Goal: Book appointment/travel/reservation

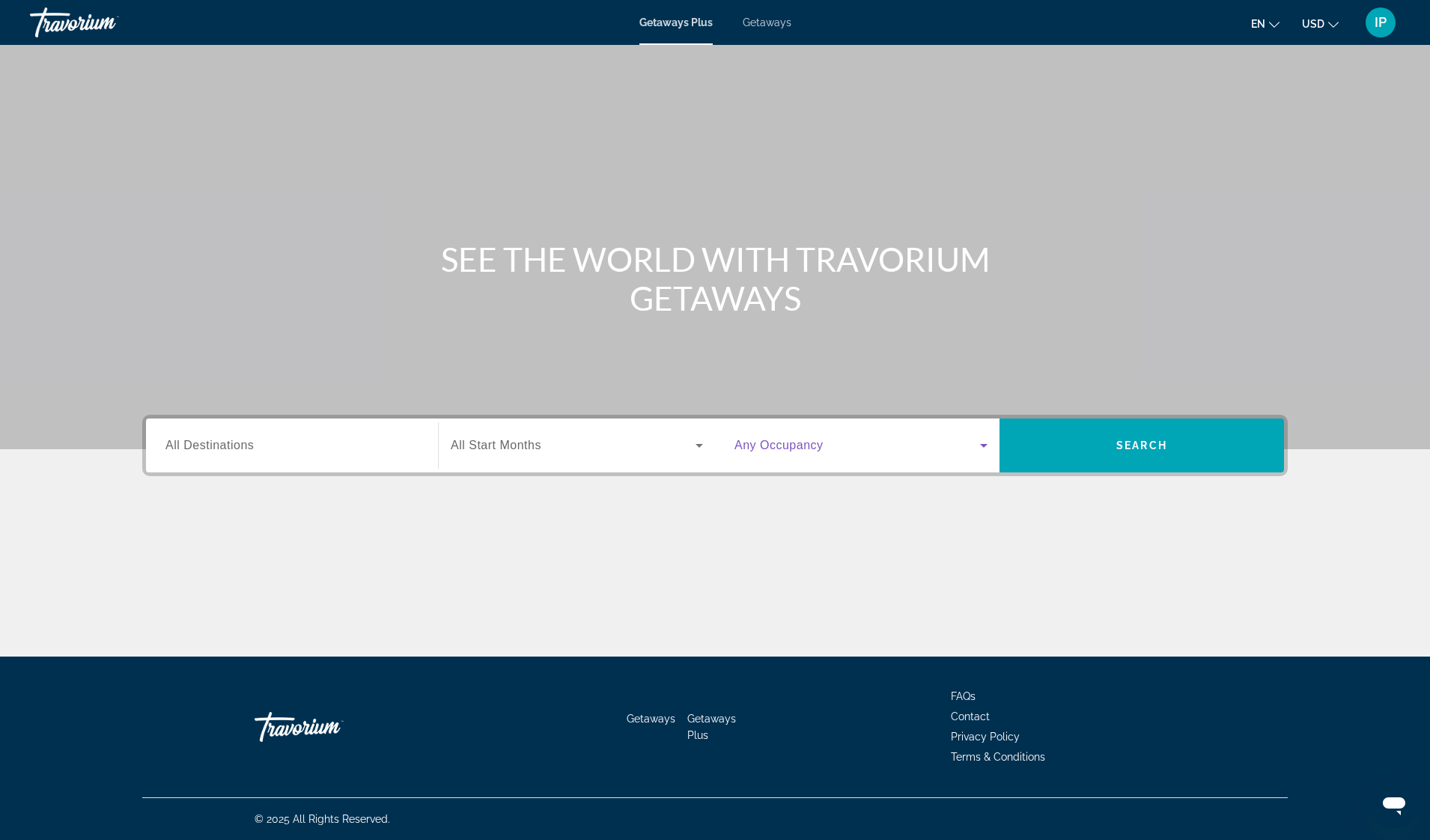
click at [981, 440] on icon "Search widget" at bounding box center [983, 446] width 18 height 18
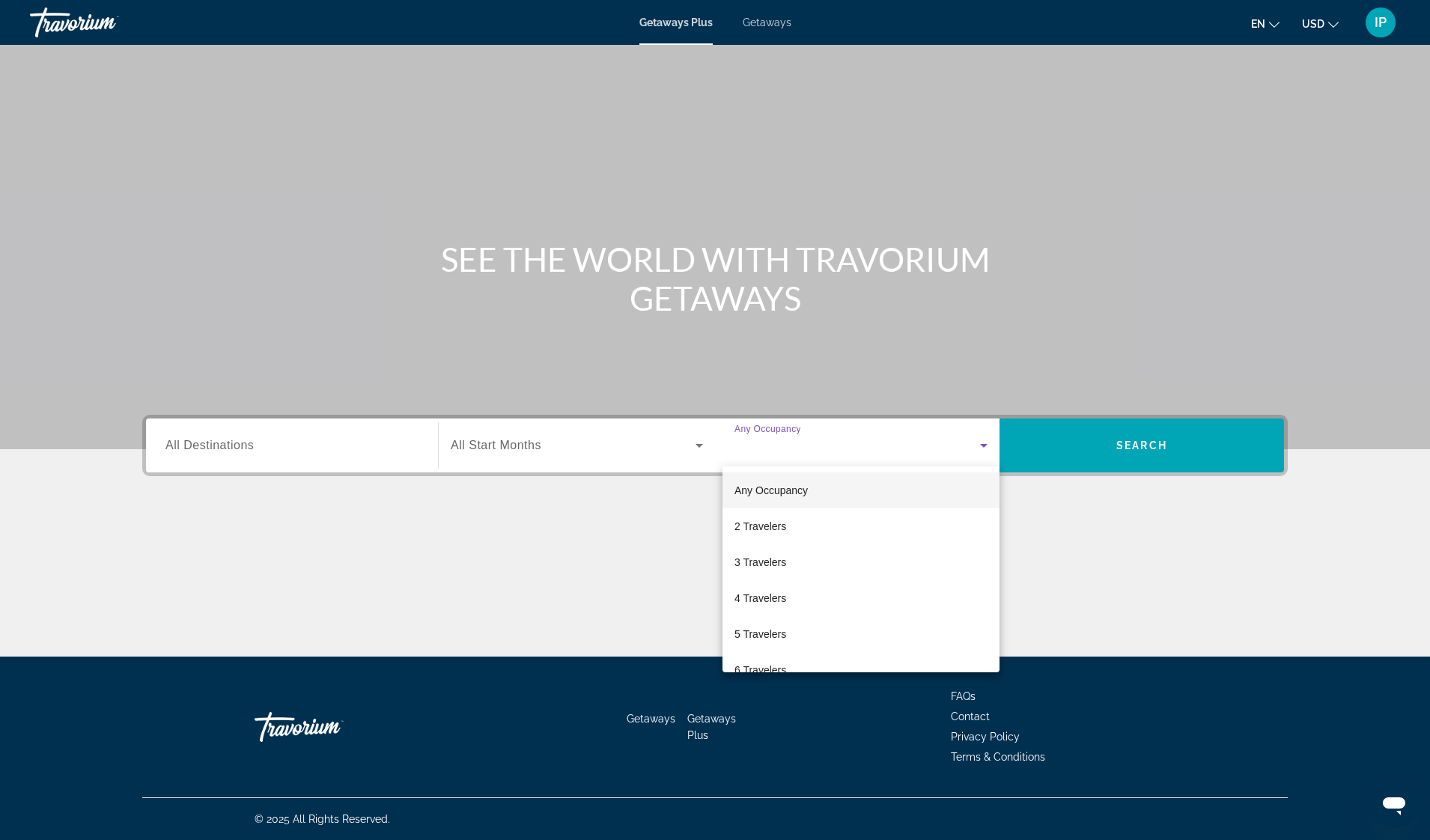
click at [696, 452] on div at bounding box center [715, 420] width 1430 height 840
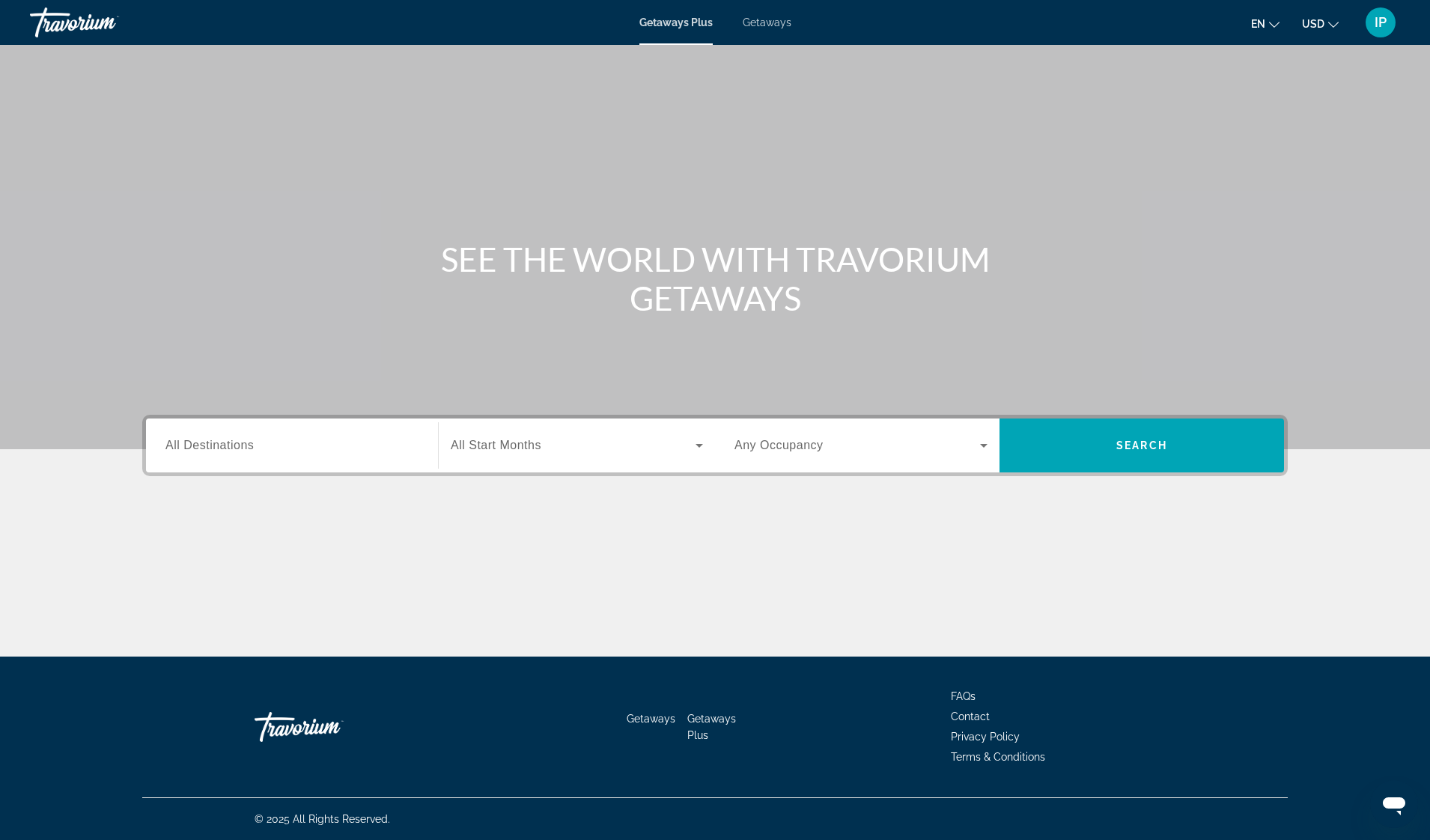
click at [696, 452] on icon "Search widget" at bounding box center [699, 446] width 18 height 18
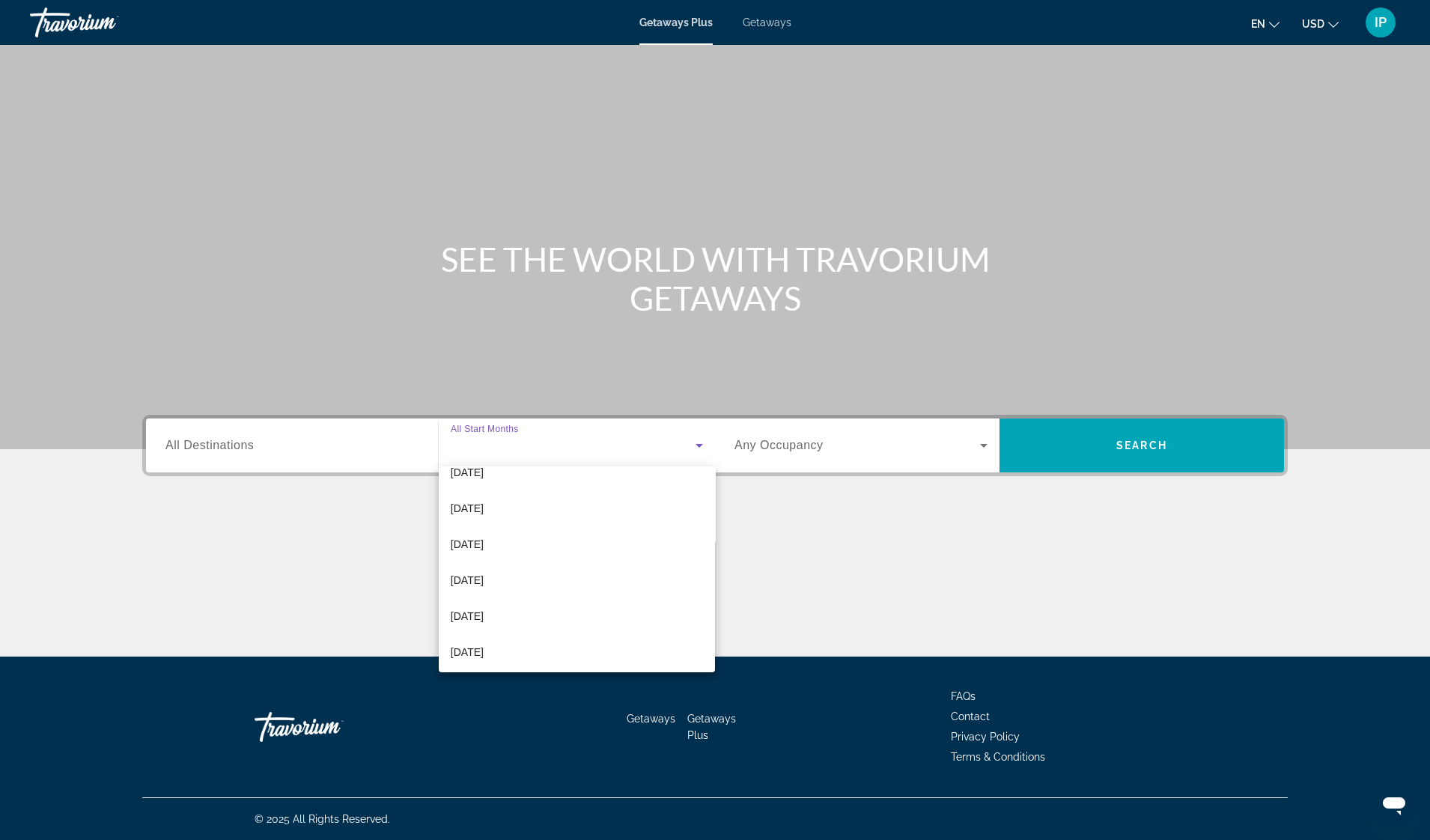
scroll to position [309, 0]
click at [1065, 541] on div at bounding box center [715, 420] width 1430 height 840
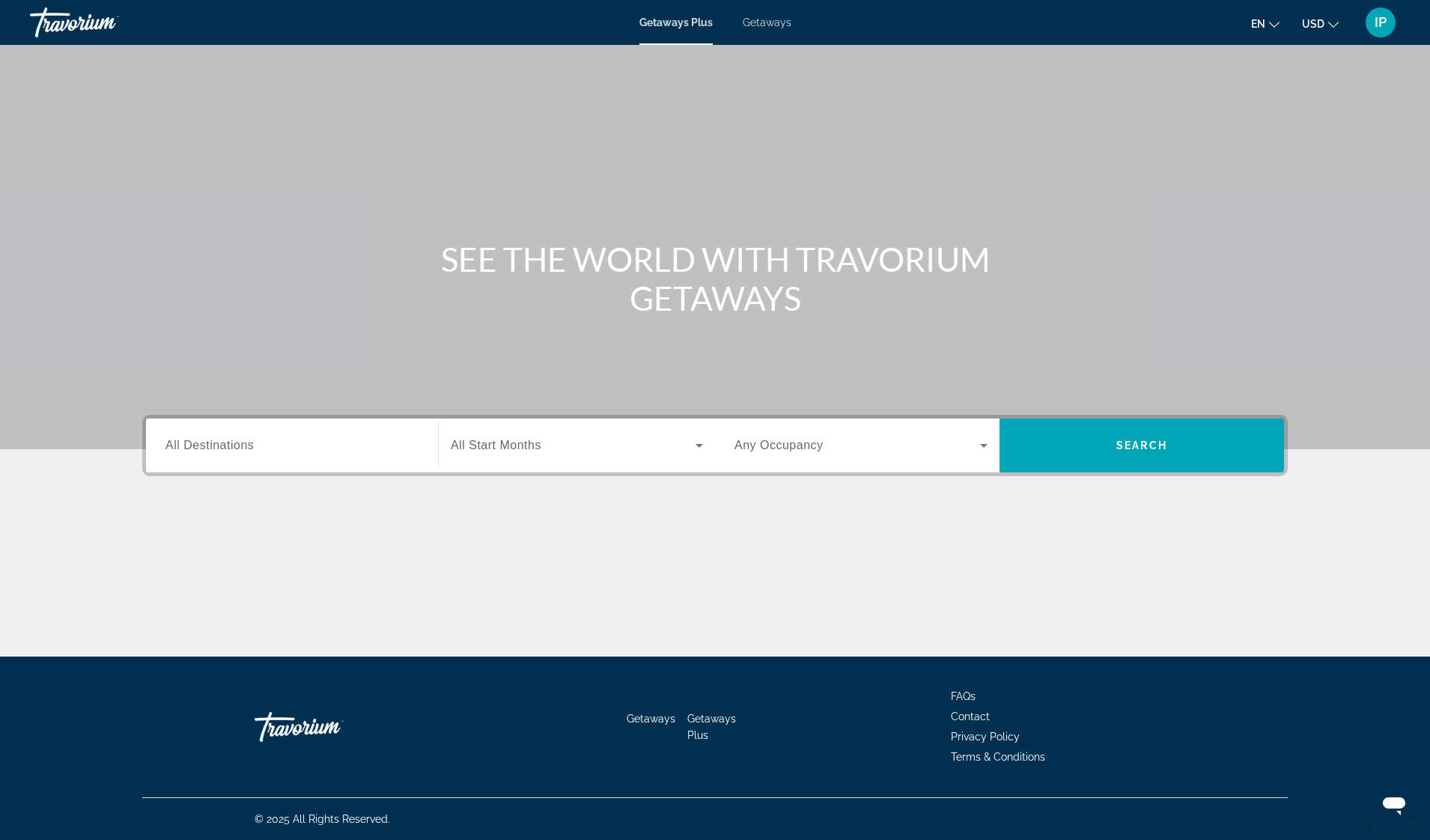
click at [187, 440] on span "All Destinations" at bounding box center [209, 444] width 88 height 13
click at [187, 440] on input "Destination All Destinations" at bounding box center [292, 447] width 253 height 18
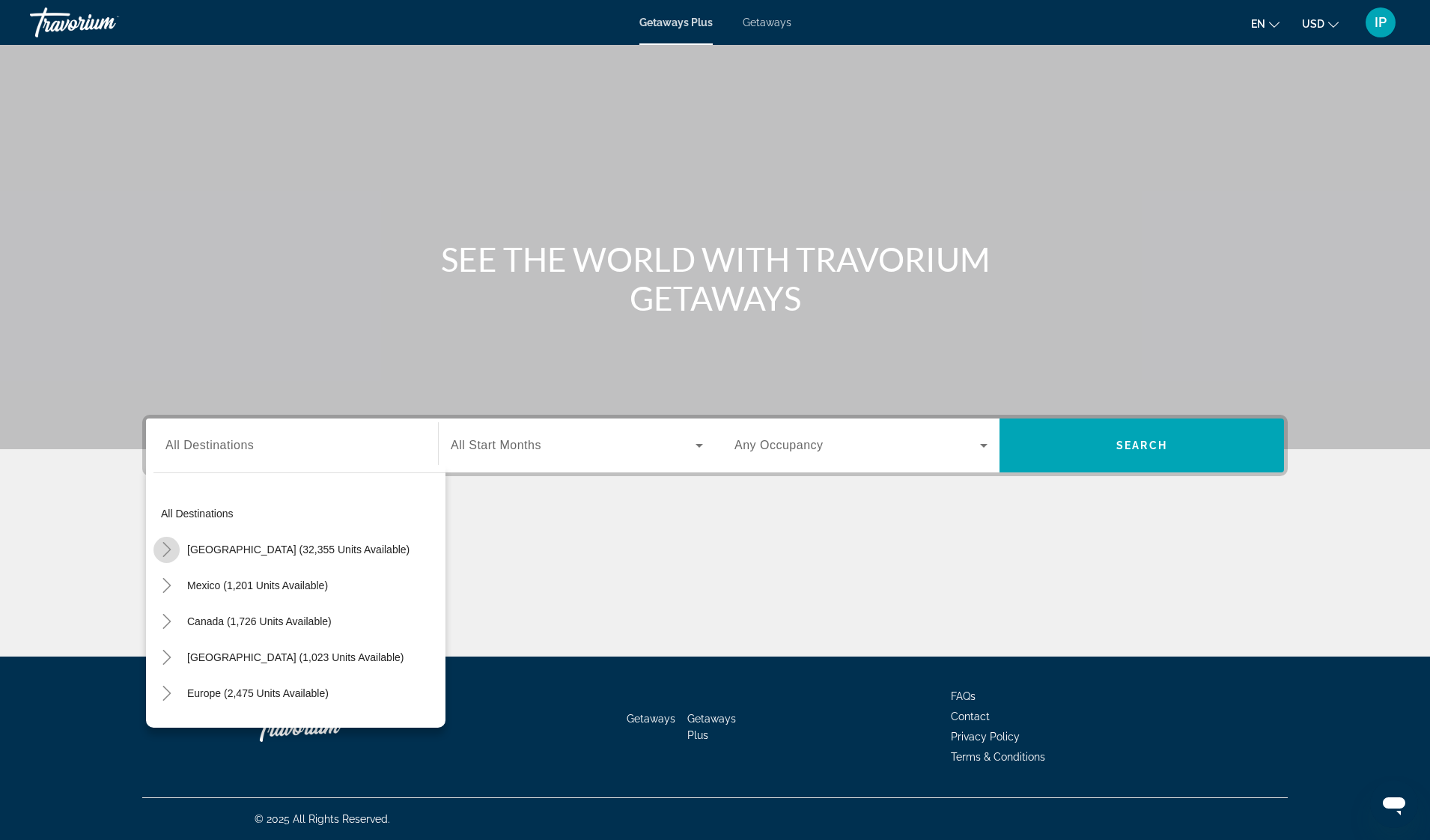
click at [165, 554] on icon "Toggle United States (32,355 units available)" at bounding box center [166, 550] width 8 height 15
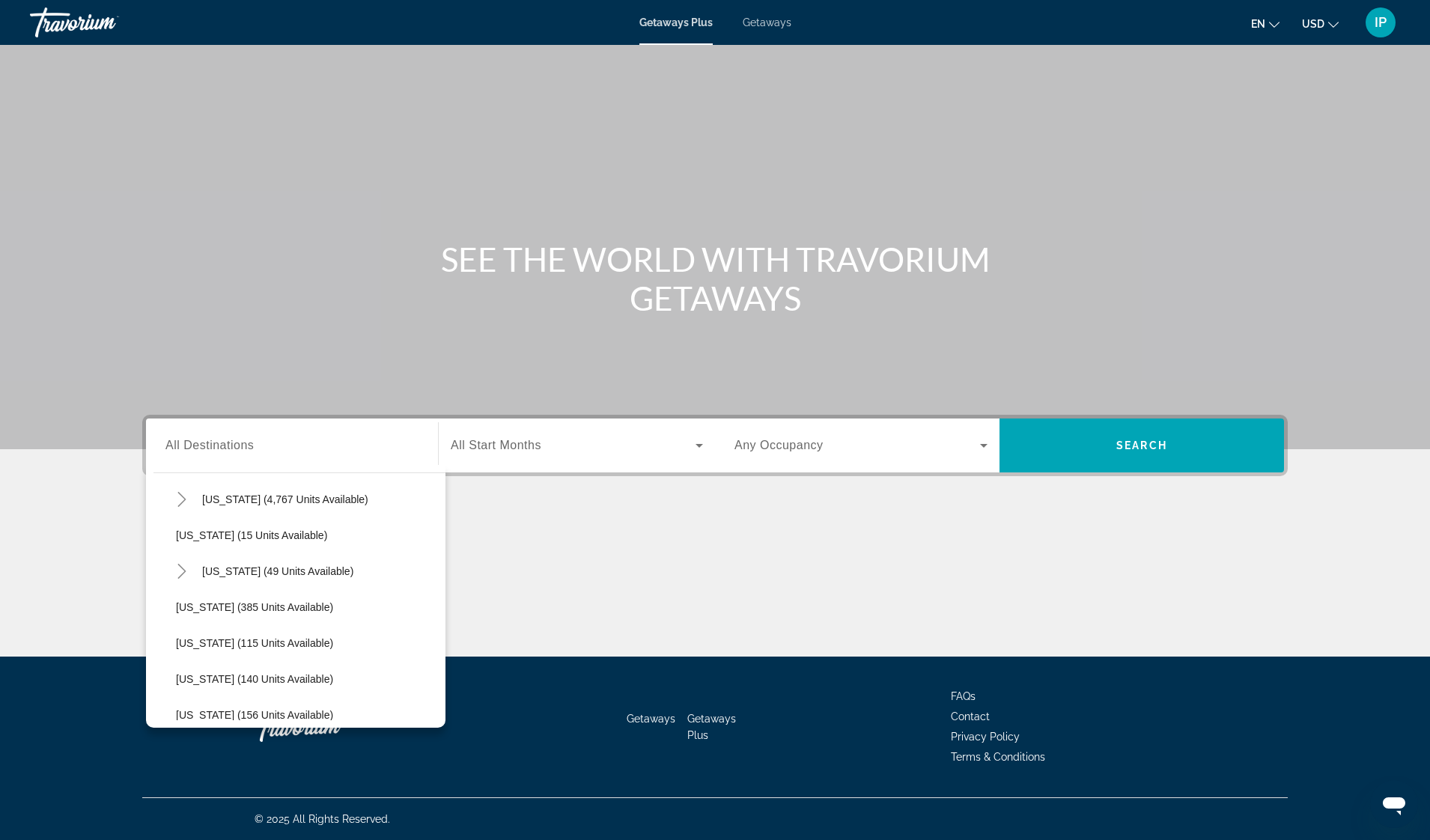
click at [434, 719] on div "All destinations [GEOGRAPHIC_DATA] (32,355 units available) [US_STATE] (526 uni…" at bounding box center [299, 604] width 292 height 232
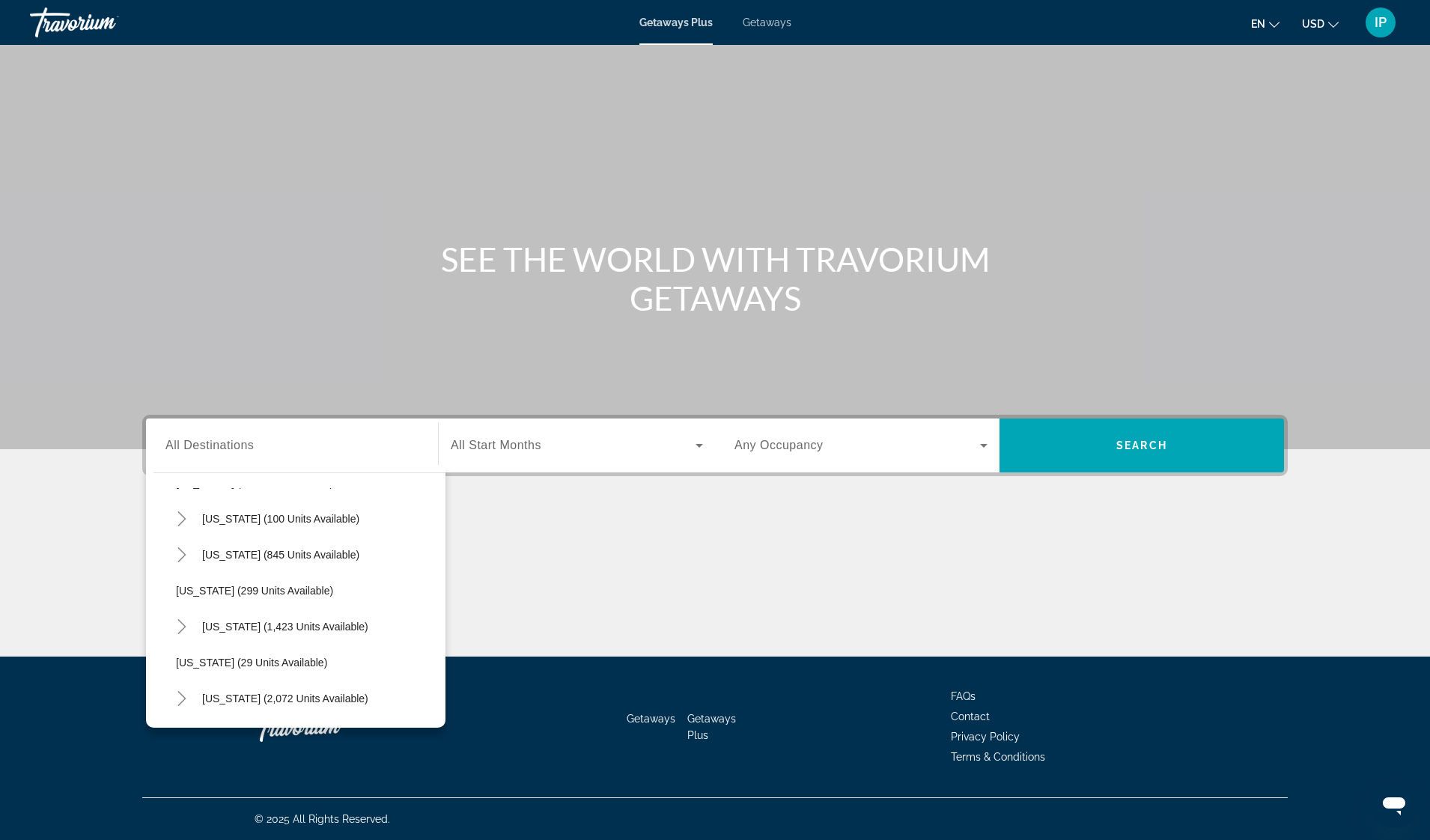
scroll to position [947, 0]
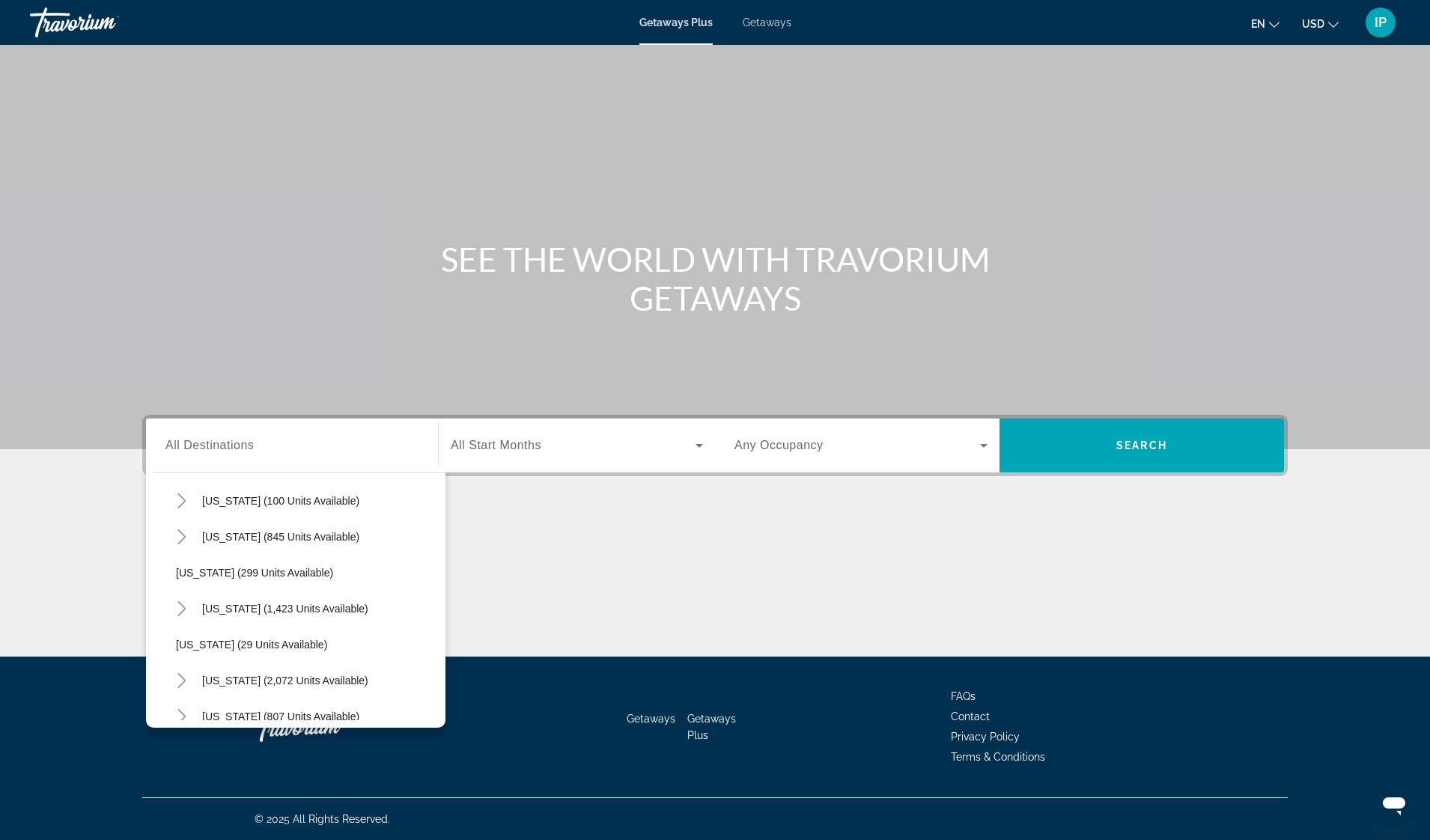
click at [428, 726] on div "All destinations [GEOGRAPHIC_DATA] (32,355 units available) [US_STATE] (526 uni…" at bounding box center [296, 596] width 299 height 263
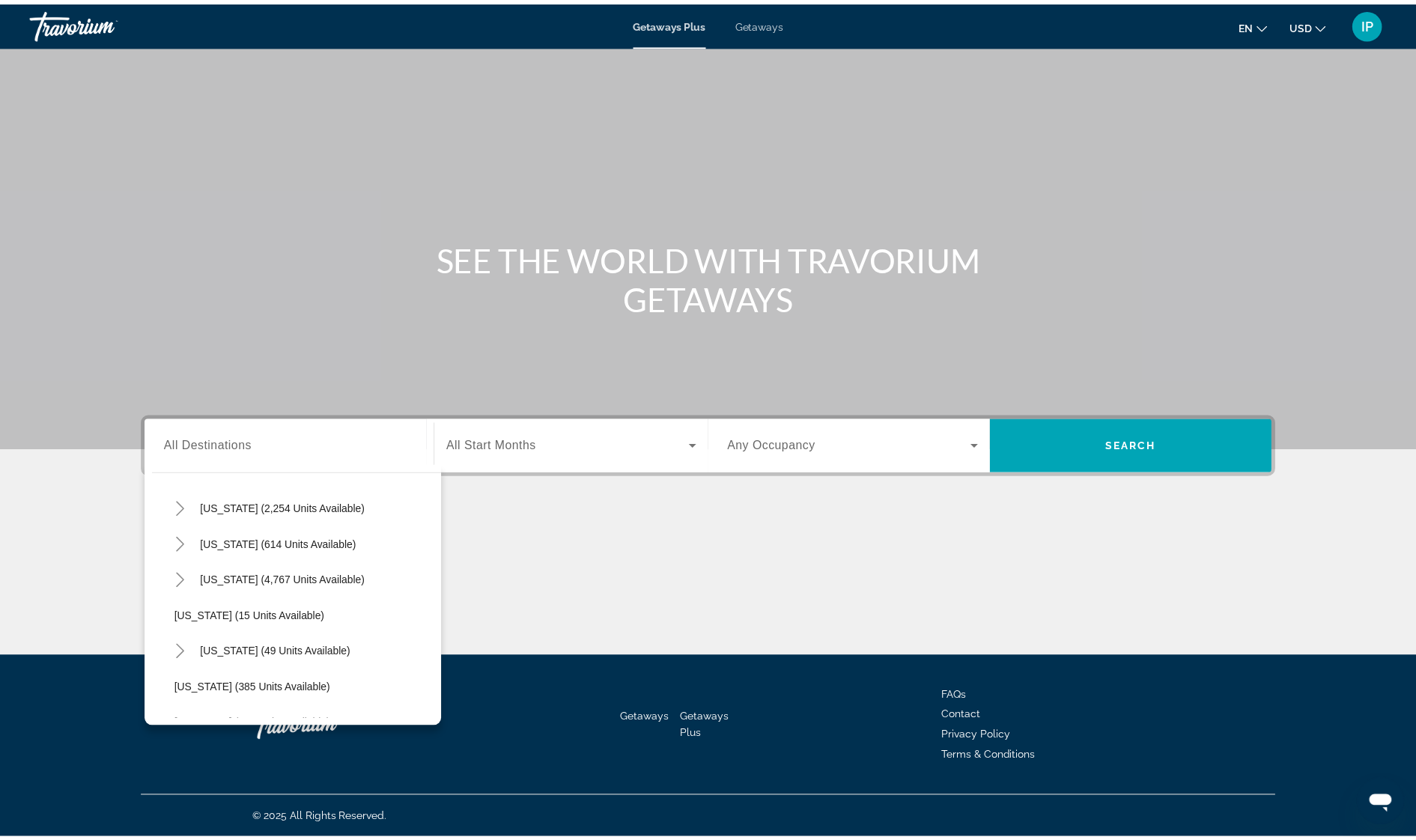
scroll to position [149, 0]
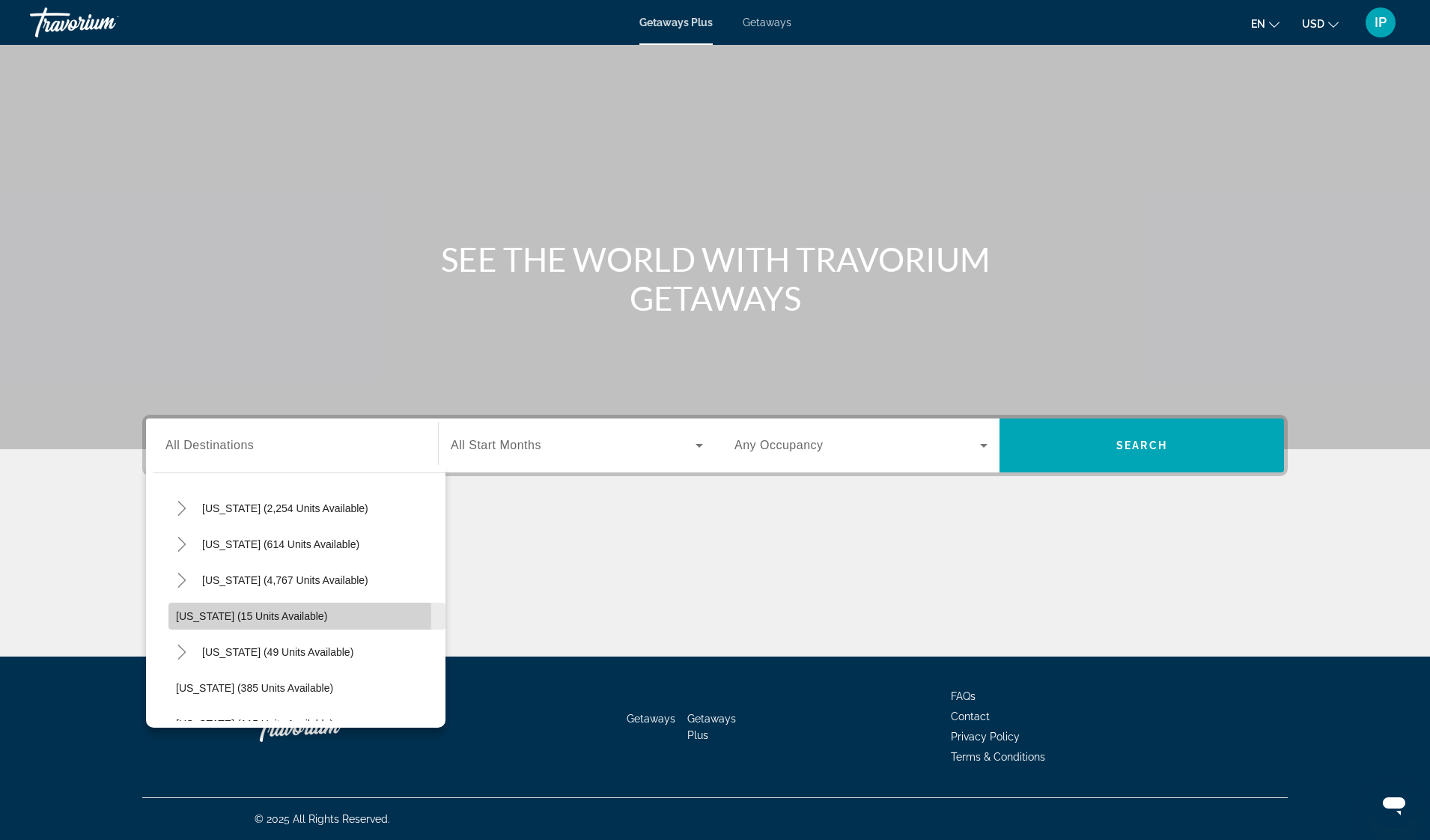
click at [195, 614] on span "[US_STATE] (15 units available)" at bounding box center [251, 616] width 151 height 12
type input "**********"
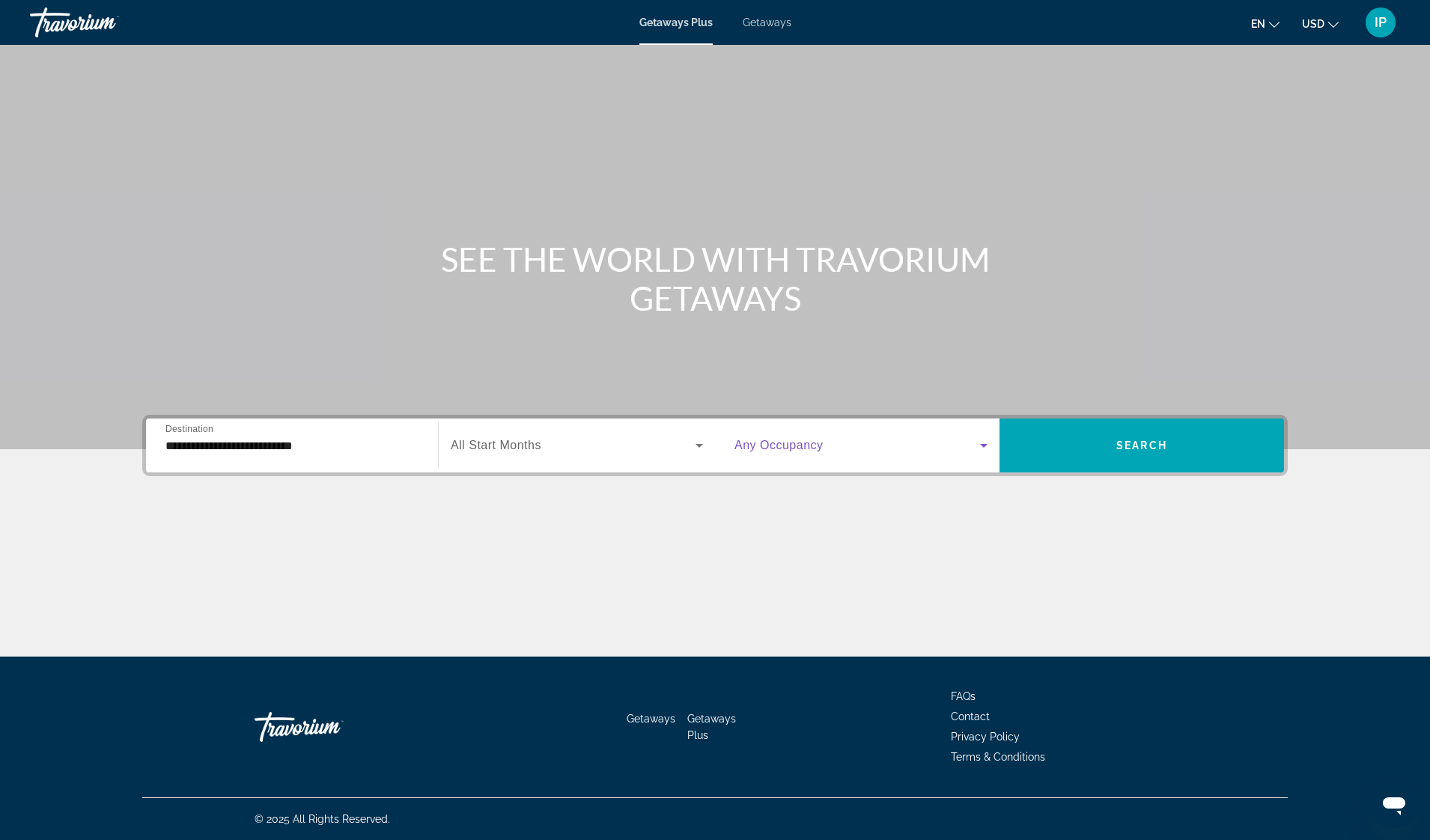
click at [983, 442] on icon "Search widget" at bounding box center [983, 446] width 18 height 18
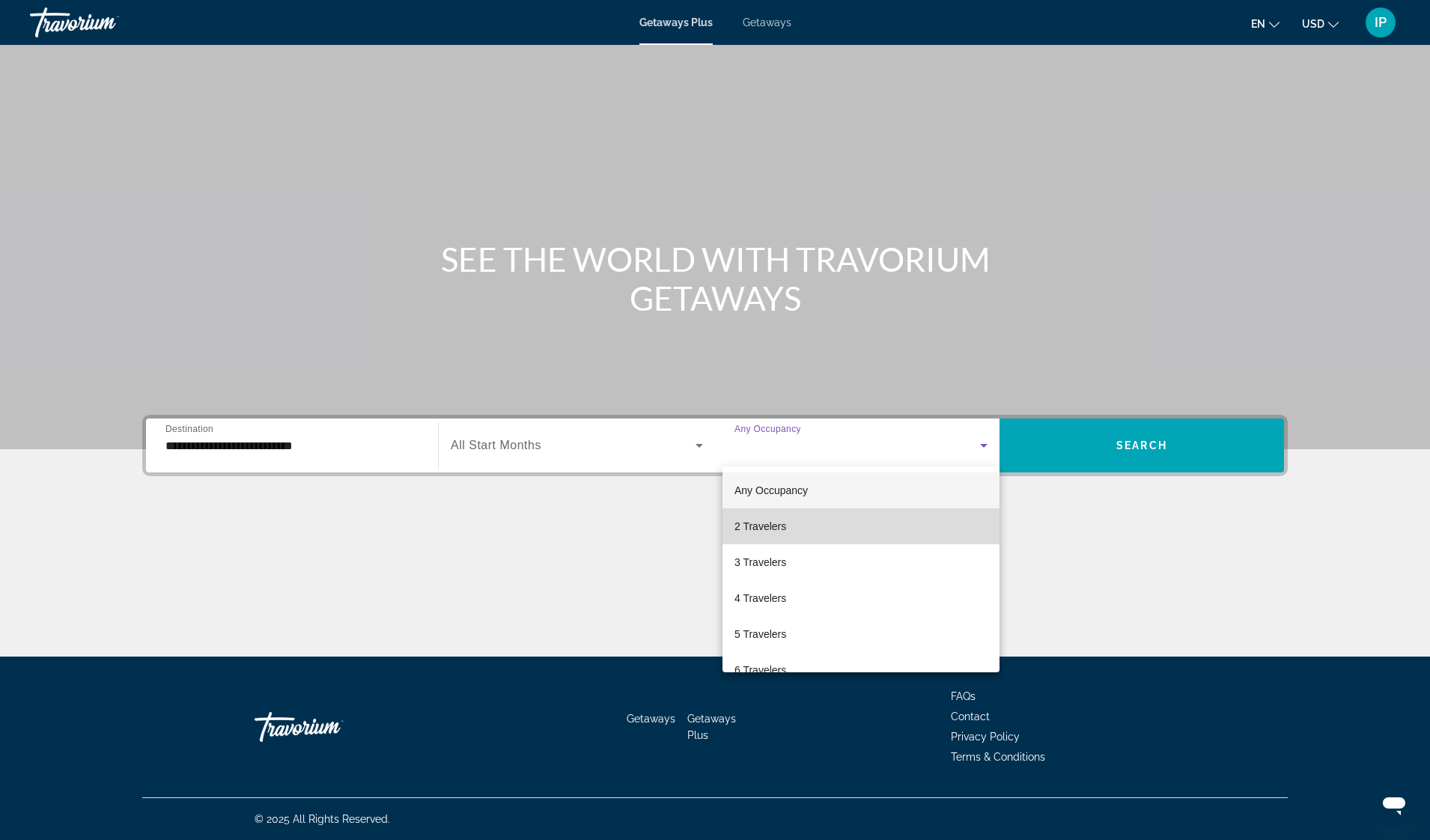
click at [968, 525] on mat-option "2 Travelers" at bounding box center [861, 525] width 277 height 36
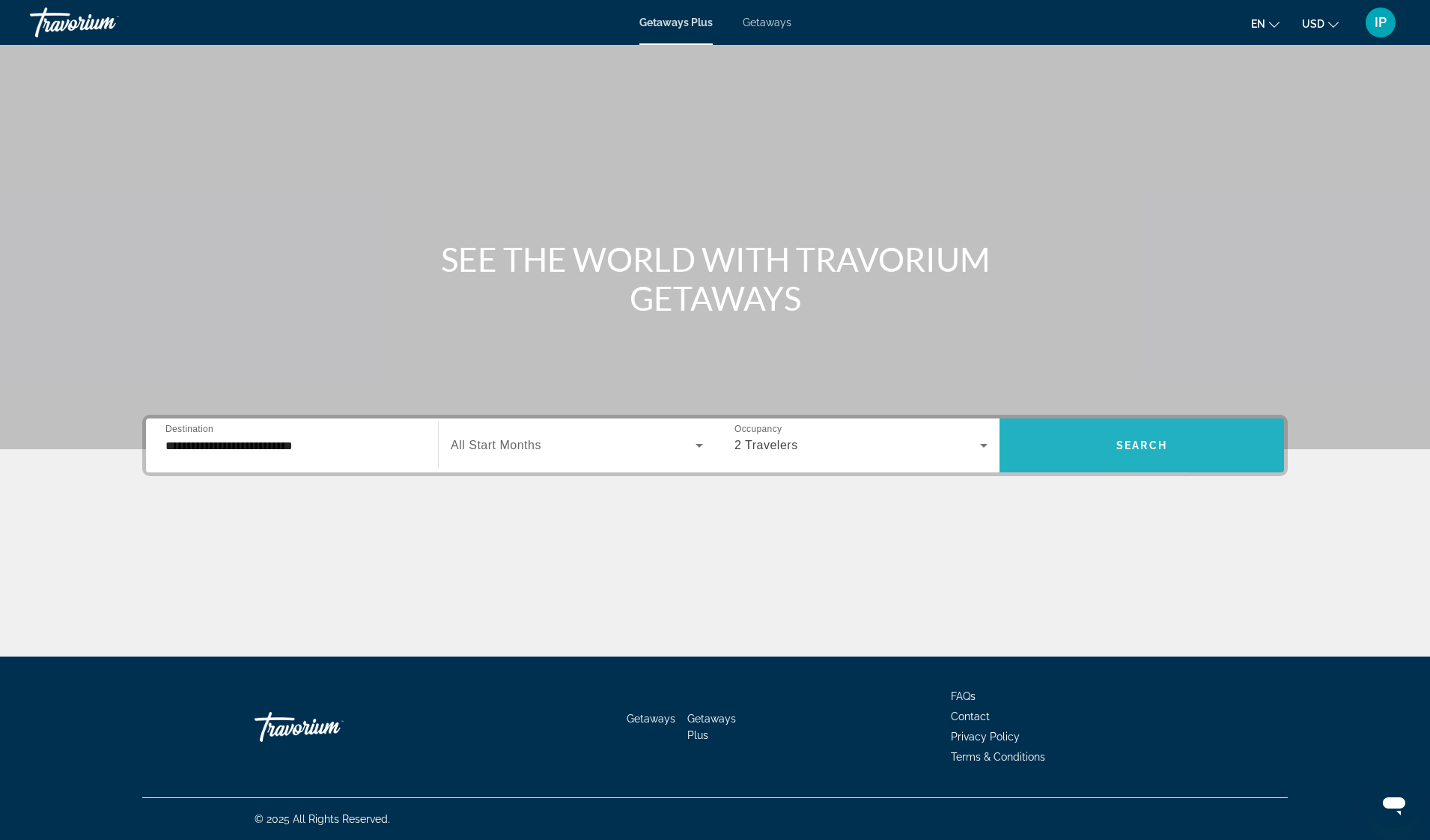
click at [1212, 441] on span "Search widget" at bounding box center [1141, 445] width 284 height 36
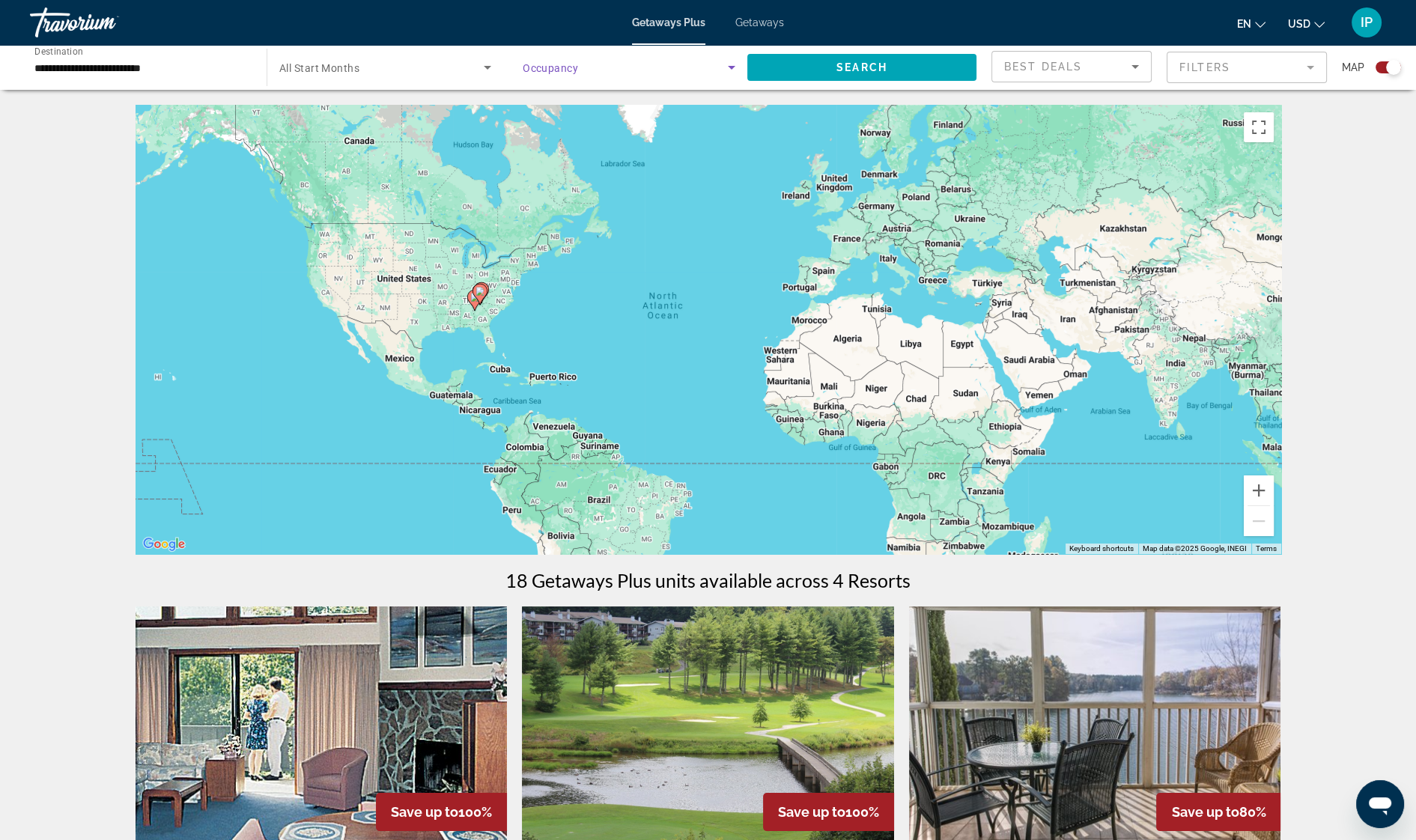
click at [733, 64] on icon "Search widget" at bounding box center [732, 67] width 18 height 18
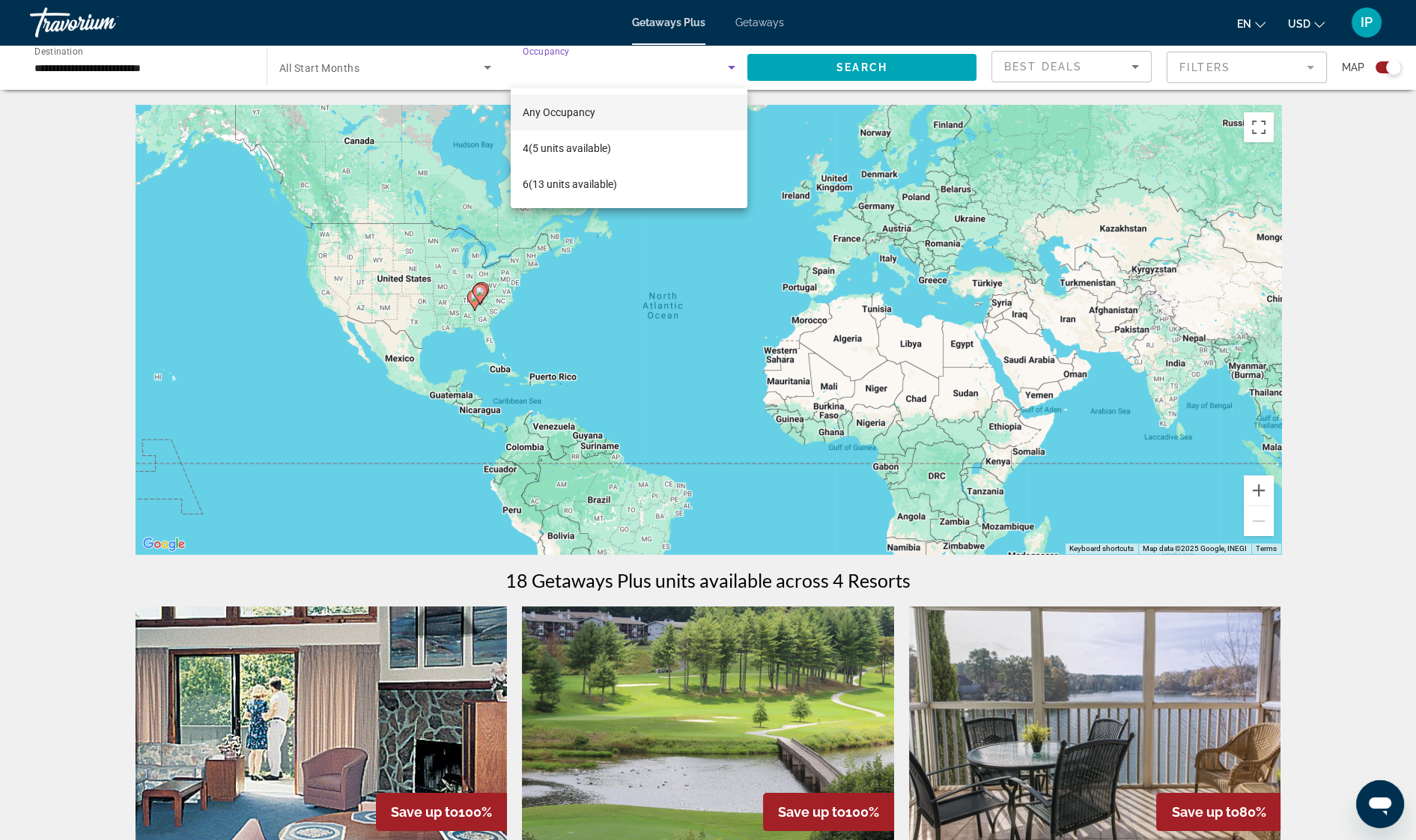
click at [857, 303] on div at bounding box center [708, 420] width 1416 height 840
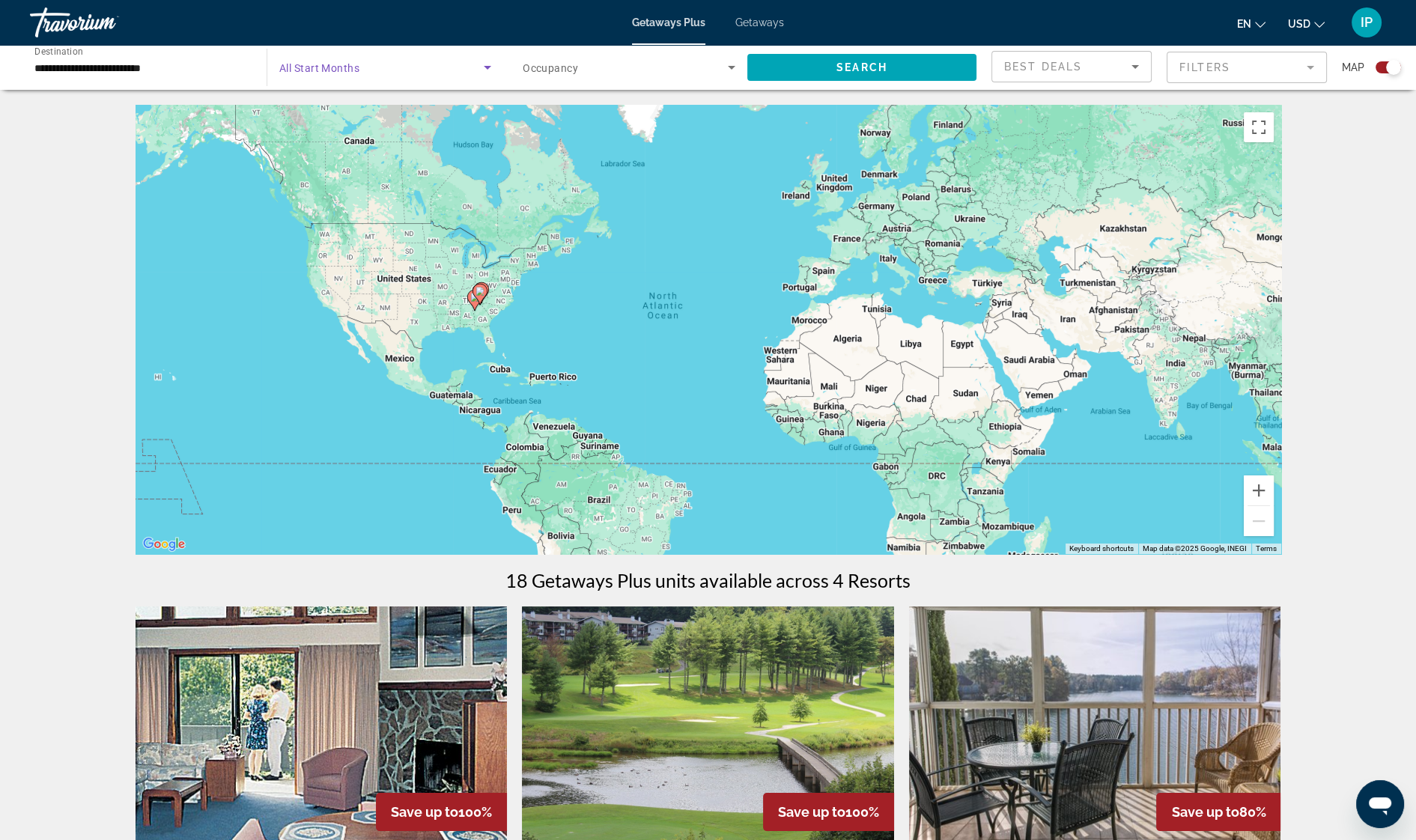
click at [490, 64] on icon "Search widget" at bounding box center [488, 67] width 18 height 18
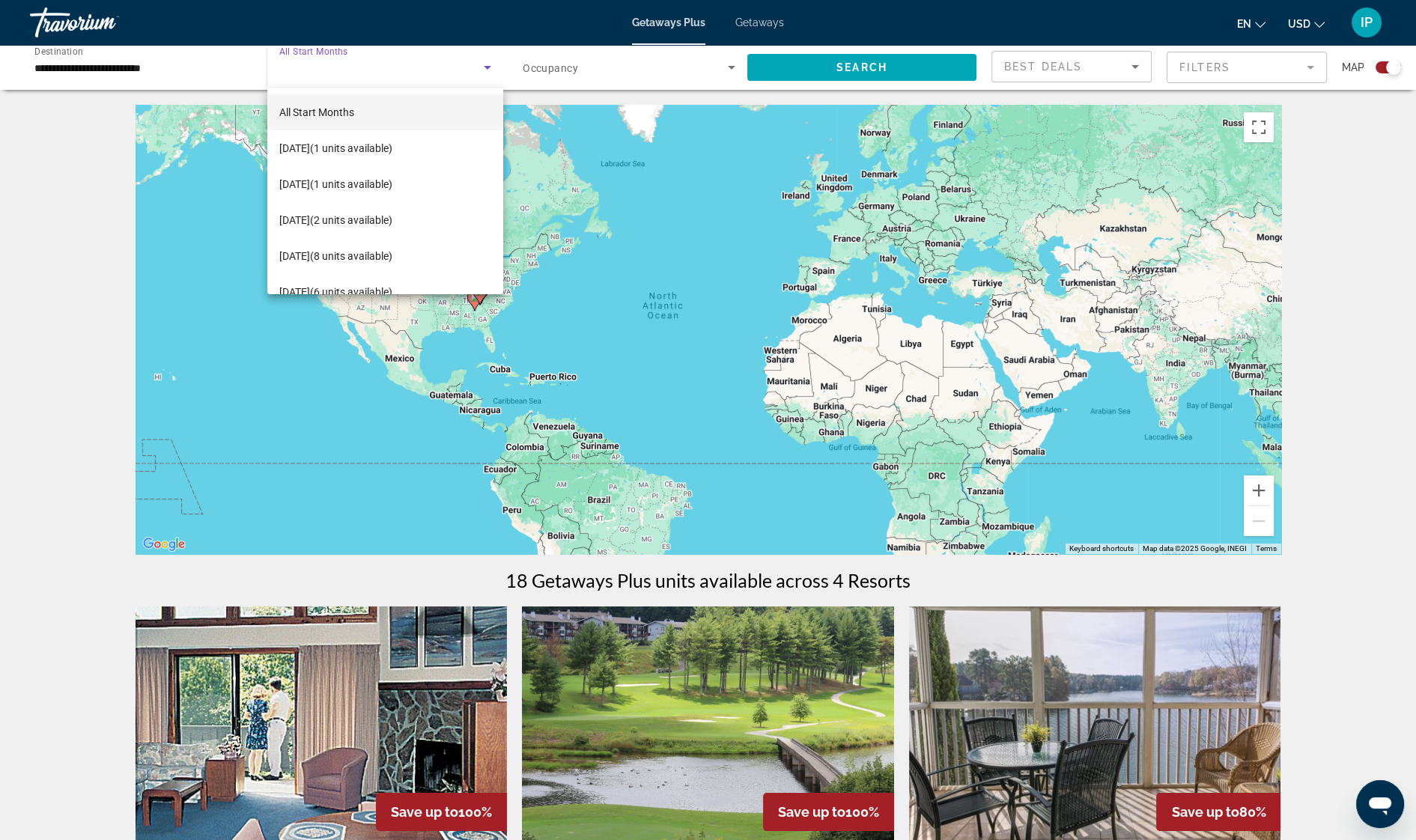
click at [680, 240] on div at bounding box center [708, 420] width 1416 height 840
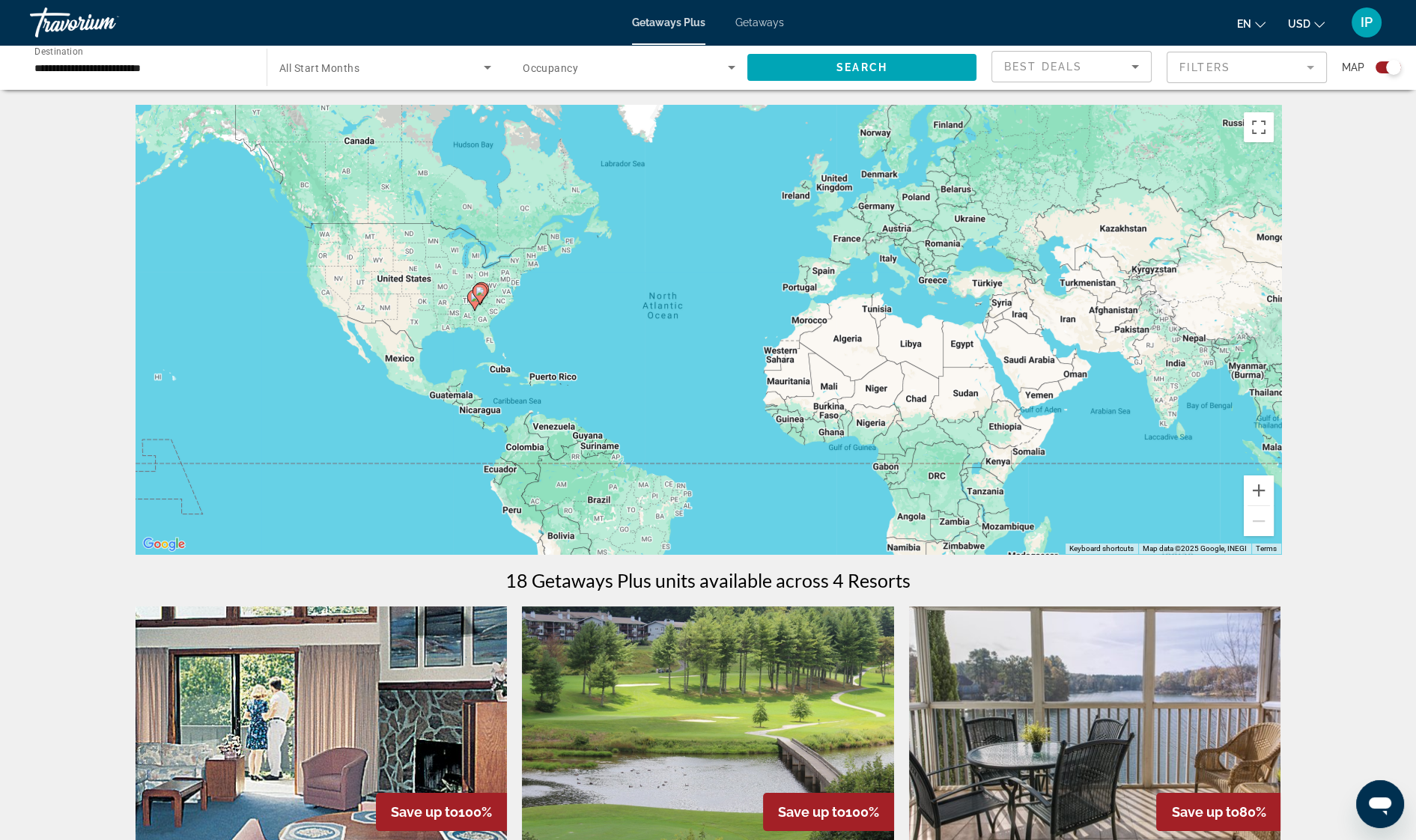
click at [766, 21] on span "Getaways" at bounding box center [759, 23] width 49 height 12
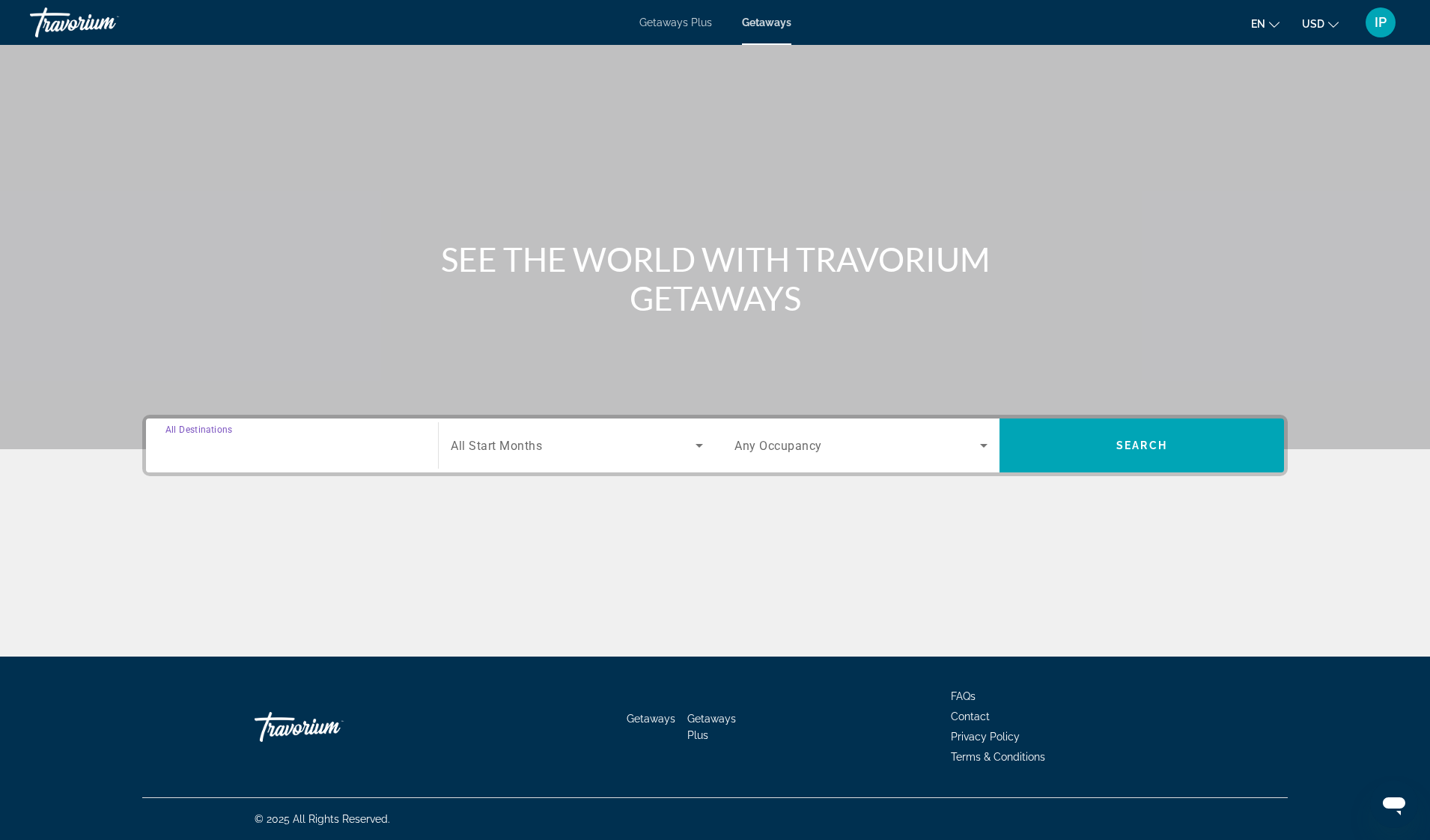
click at [204, 437] on input "Destination All Destinations" at bounding box center [292, 447] width 253 height 18
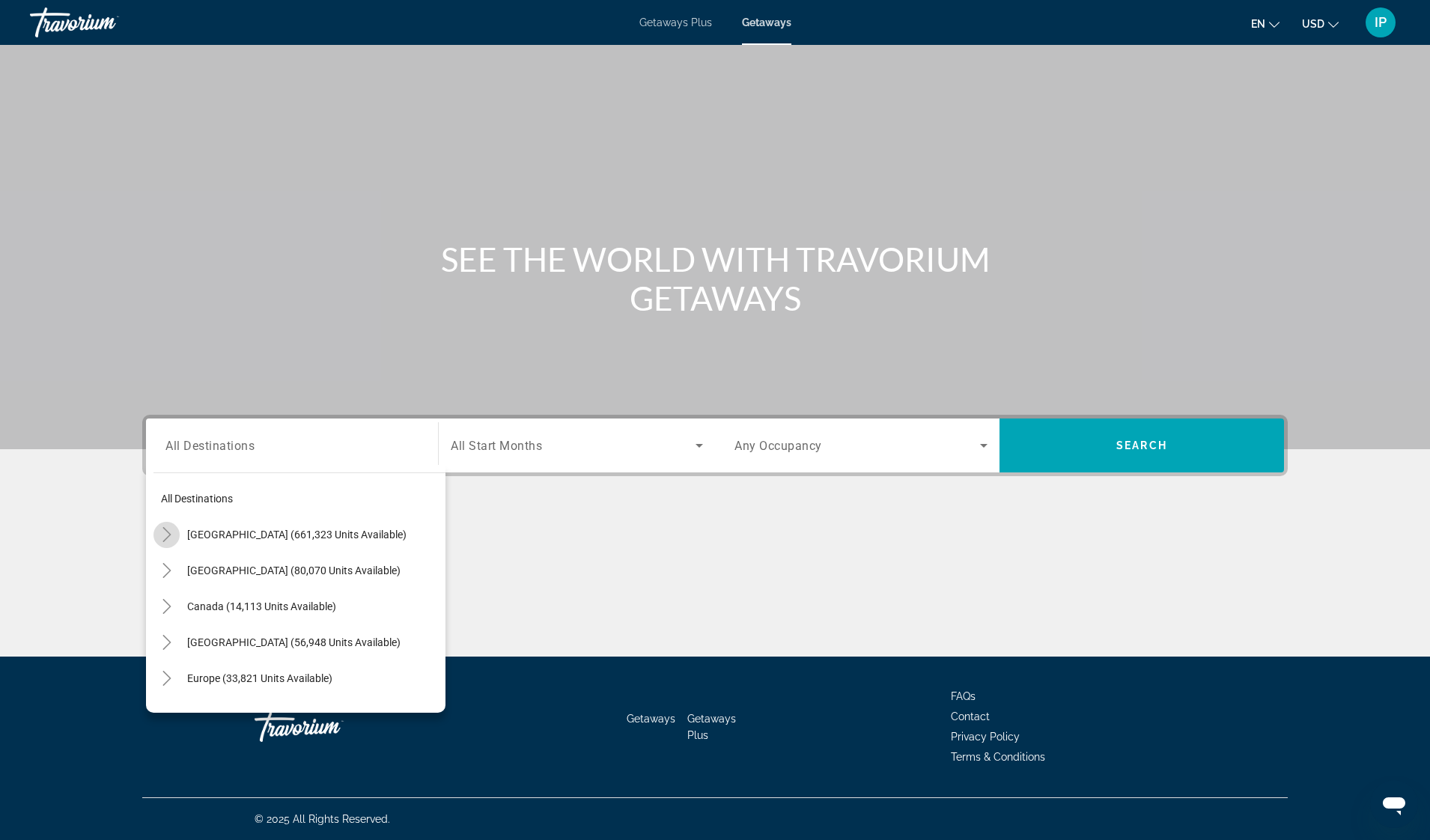
click at [170, 531] on icon "Toggle United States (661,323 units available)" at bounding box center [167, 534] width 15 height 15
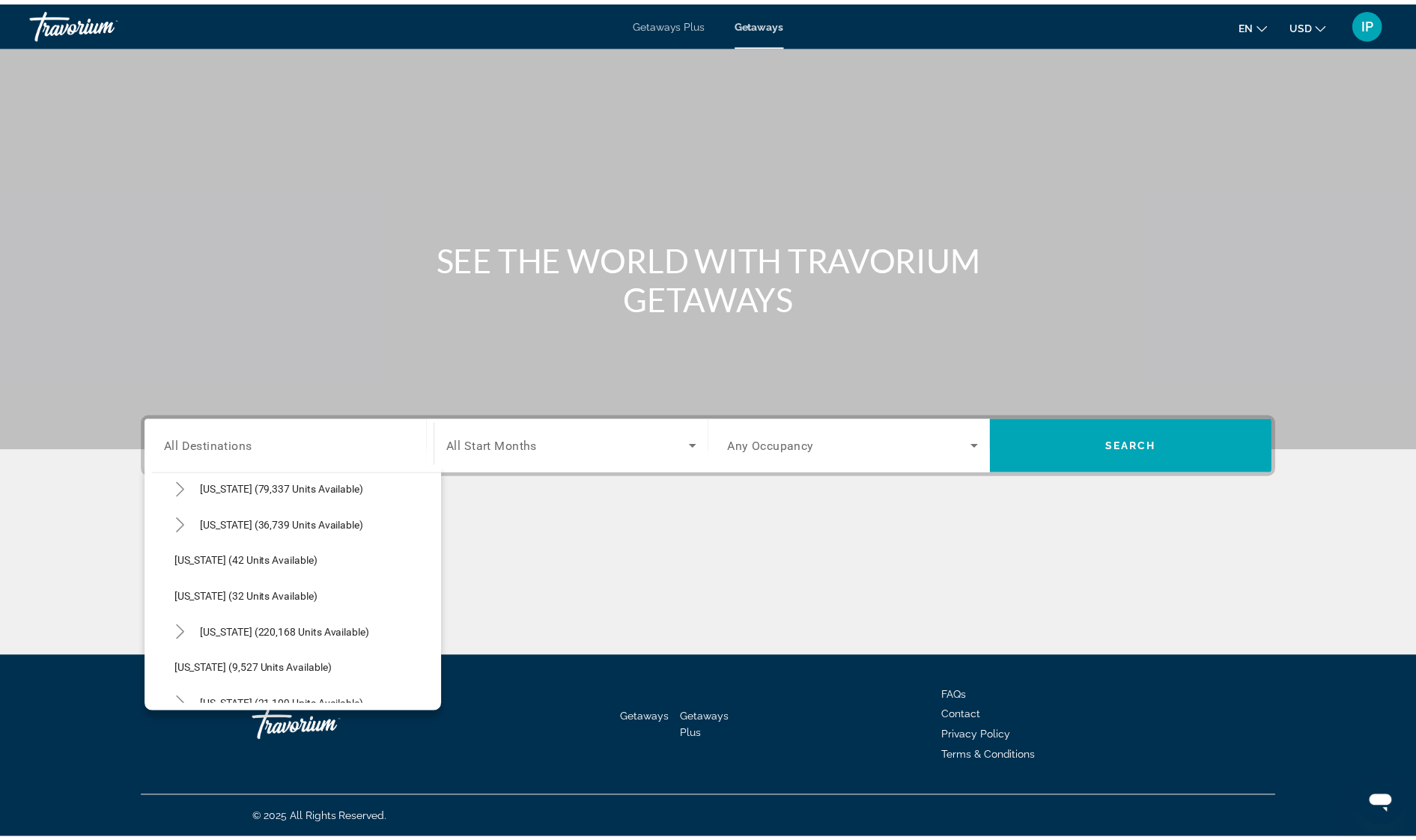
scroll to position [155, 0]
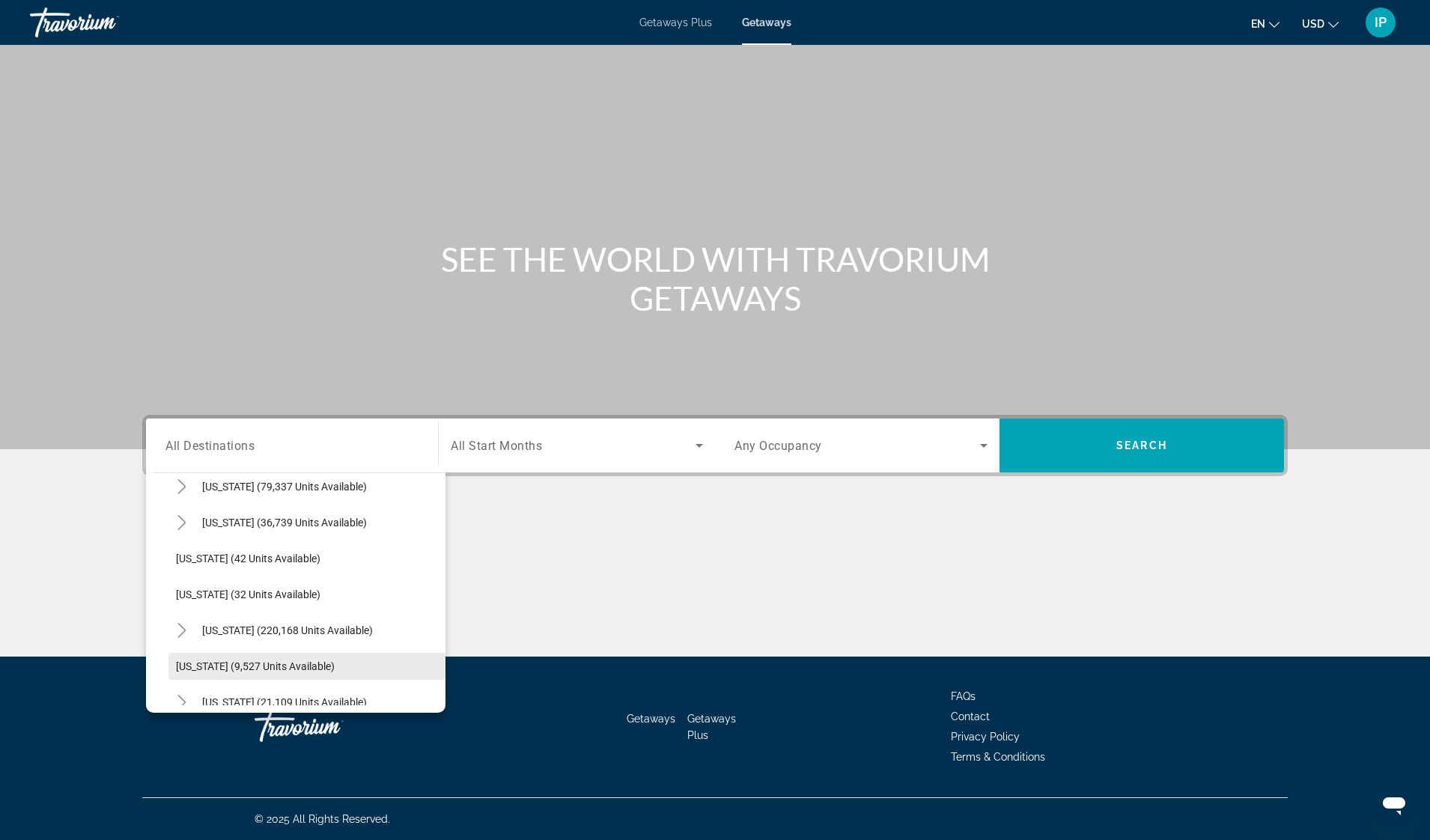
click at [216, 666] on span "[US_STATE] (9,527 units available)" at bounding box center [255, 666] width 158 height 12
type input "**********"
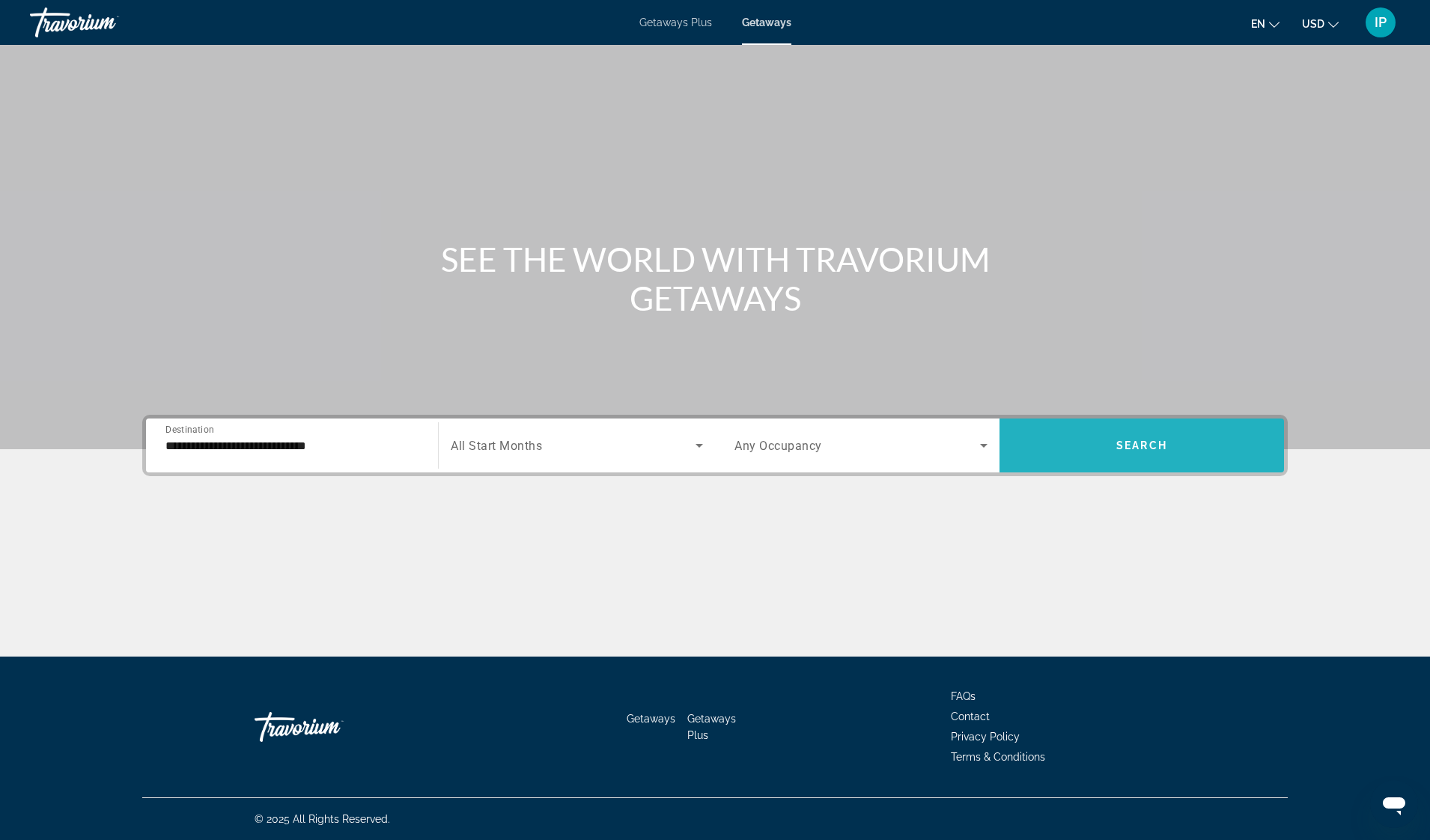
click at [1168, 434] on span "Search widget" at bounding box center [1141, 445] width 284 height 36
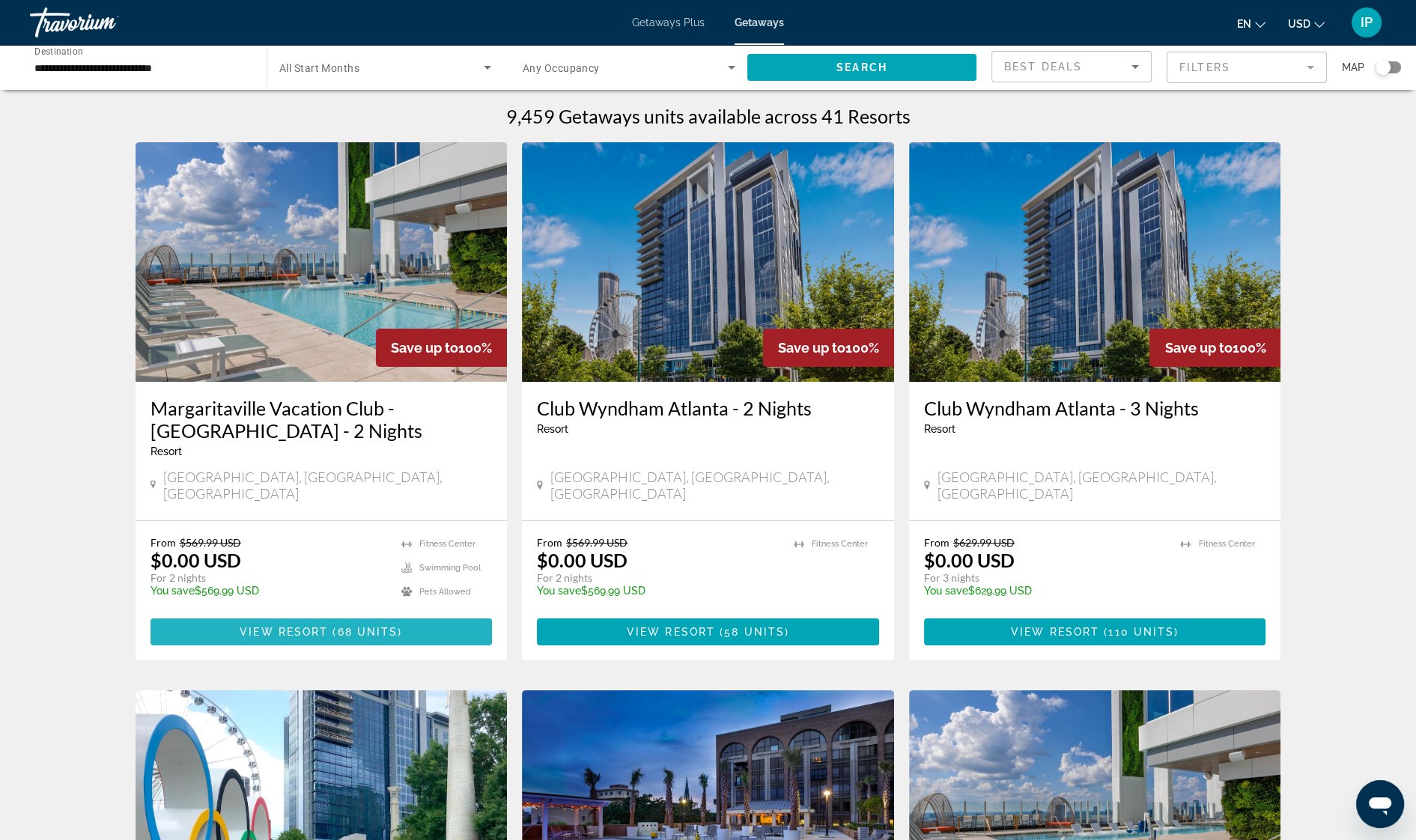
click at [333, 625] on span "( 68 units )" at bounding box center [365, 632] width 74 height 12
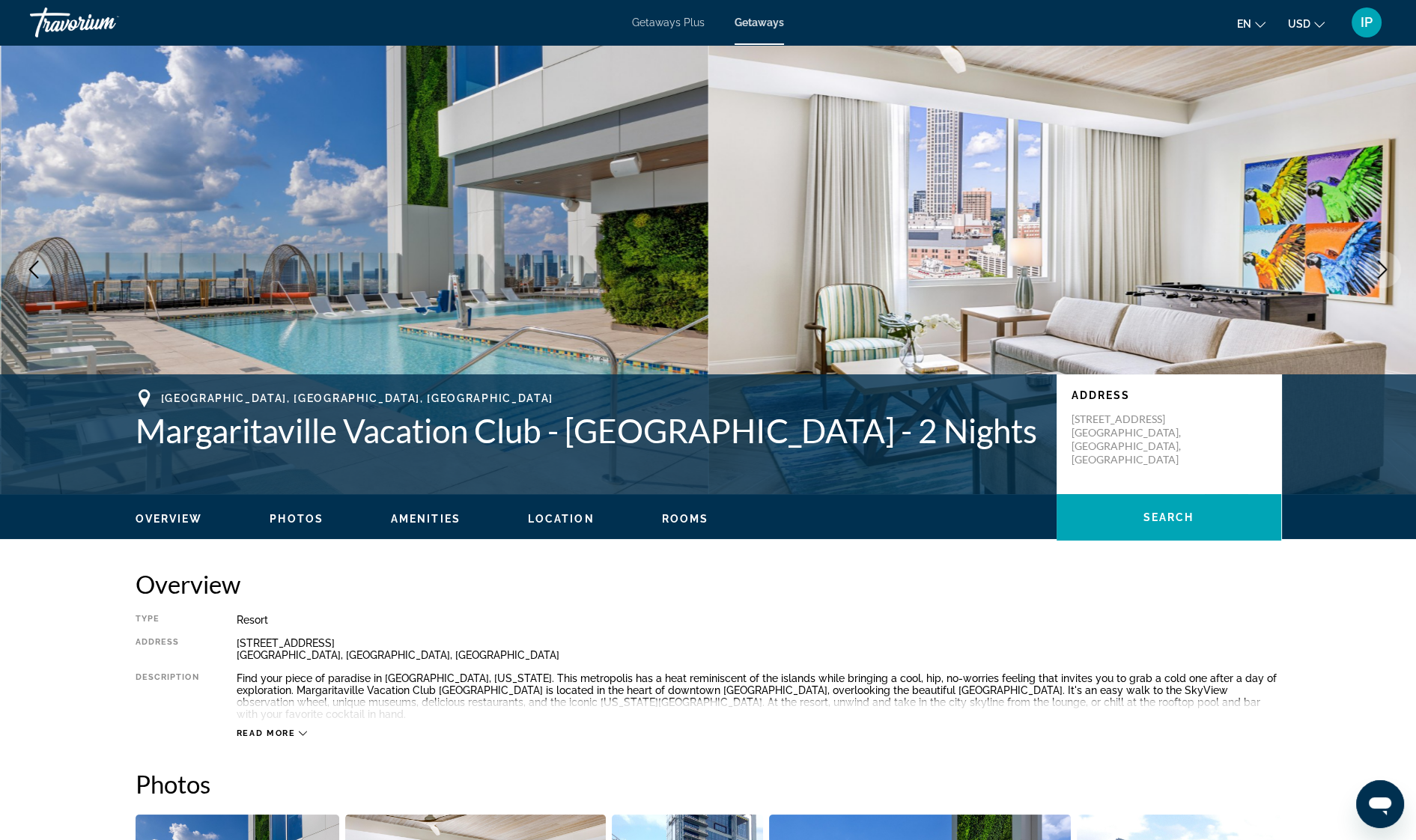
click at [1377, 265] on icon "Next image" at bounding box center [1383, 270] width 18 height 18
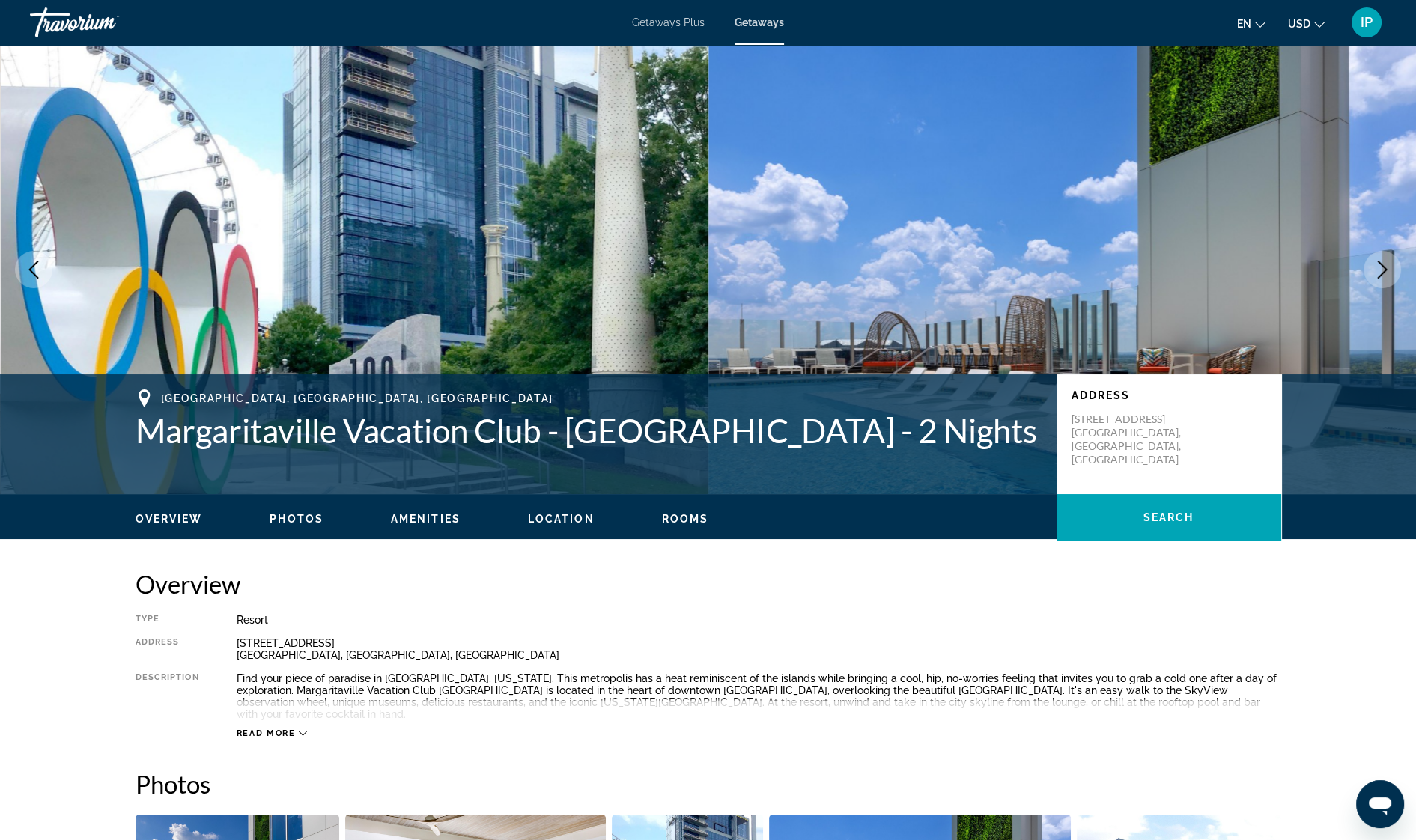
click at [1377, 266] on icon "Next image" at bounding box center [1383, 270] width 18 height 18
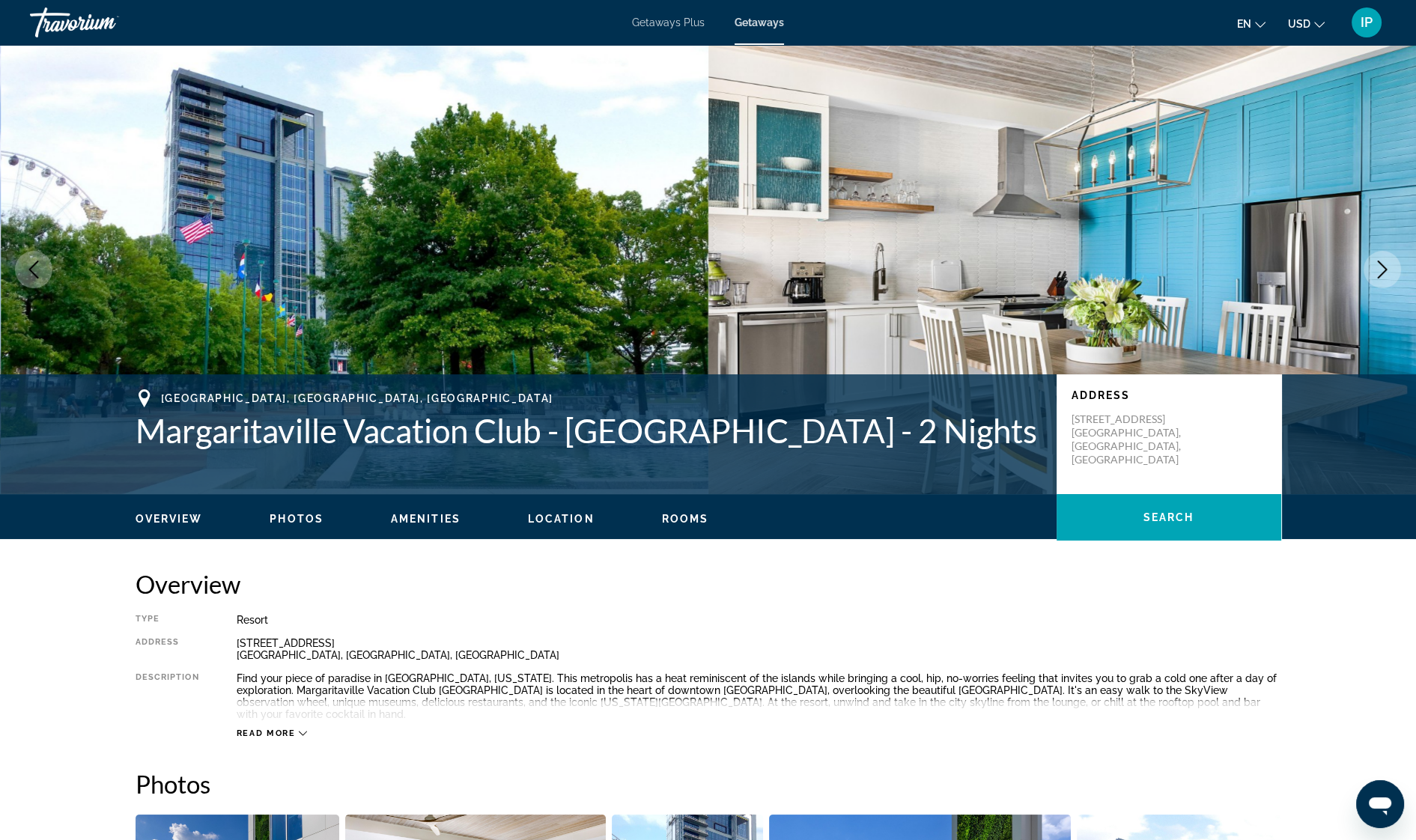
click at [1377, 266] on icon "Next image" at bounding box center [1383, 270] width 18 height 18
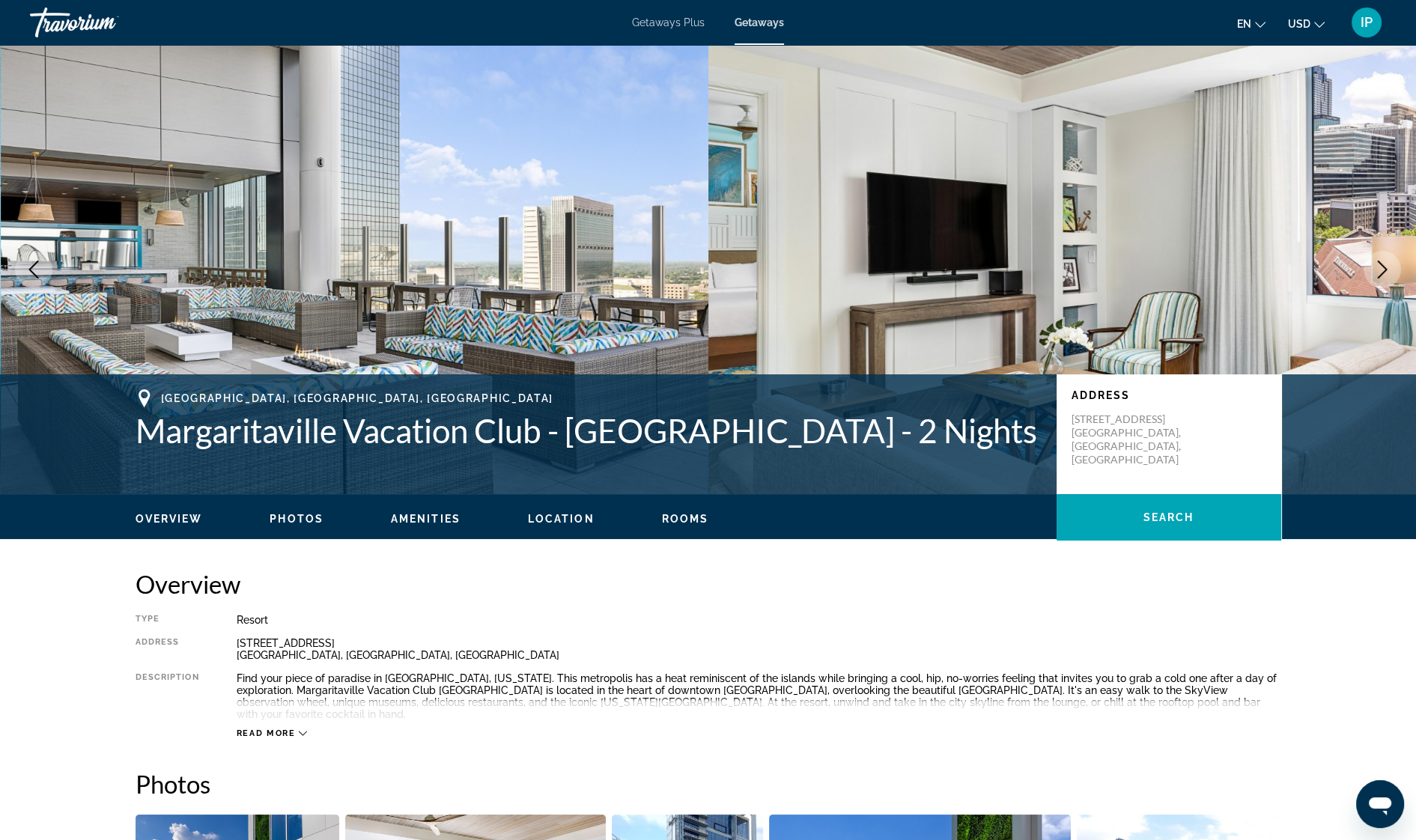
click at [1377, 266] on icon "Next image" at bounding box center [1383, 270] width 18 height 18
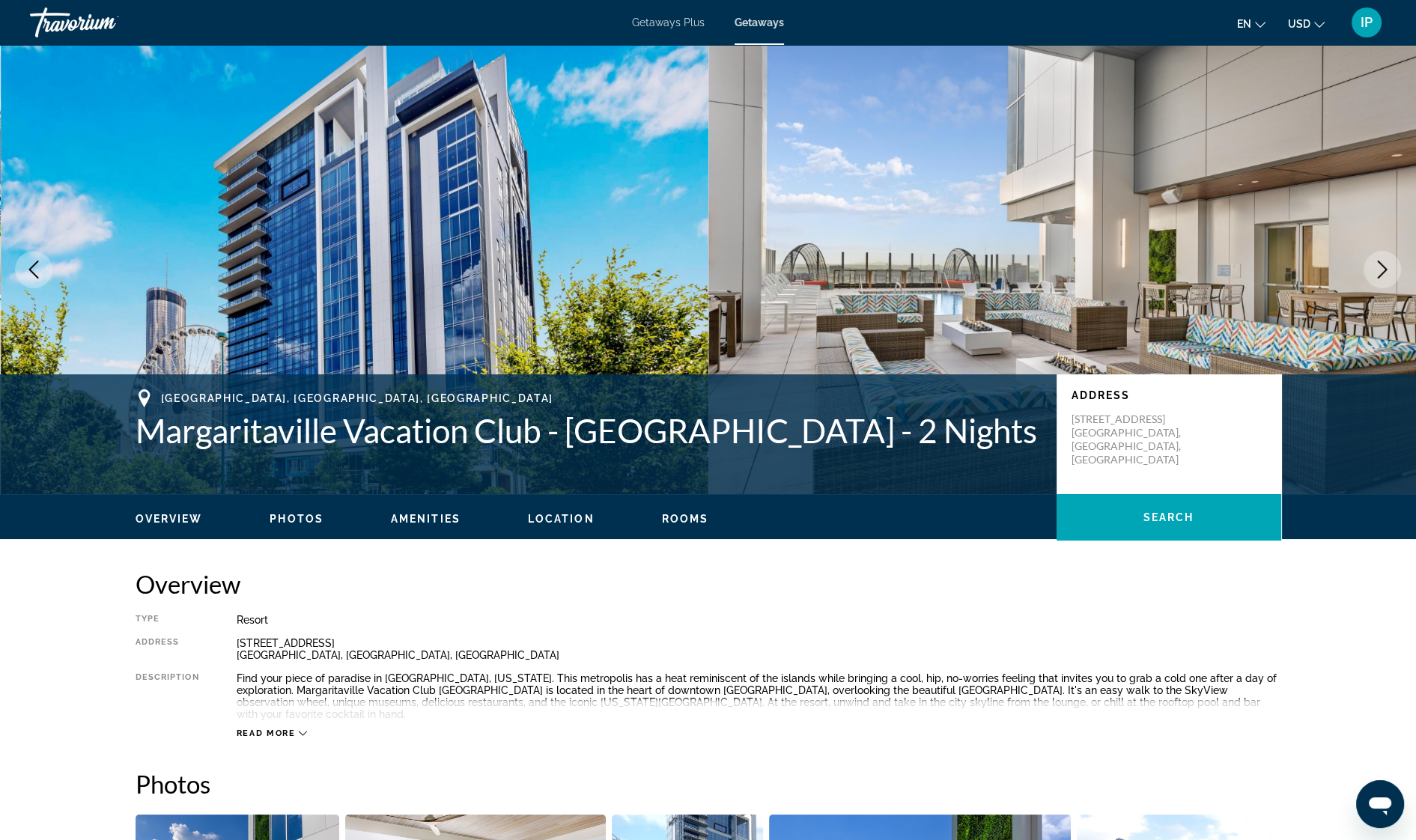
click at [1377, 266] on icon "Next image" at bounding box center [1383, 270] width 18 height 18
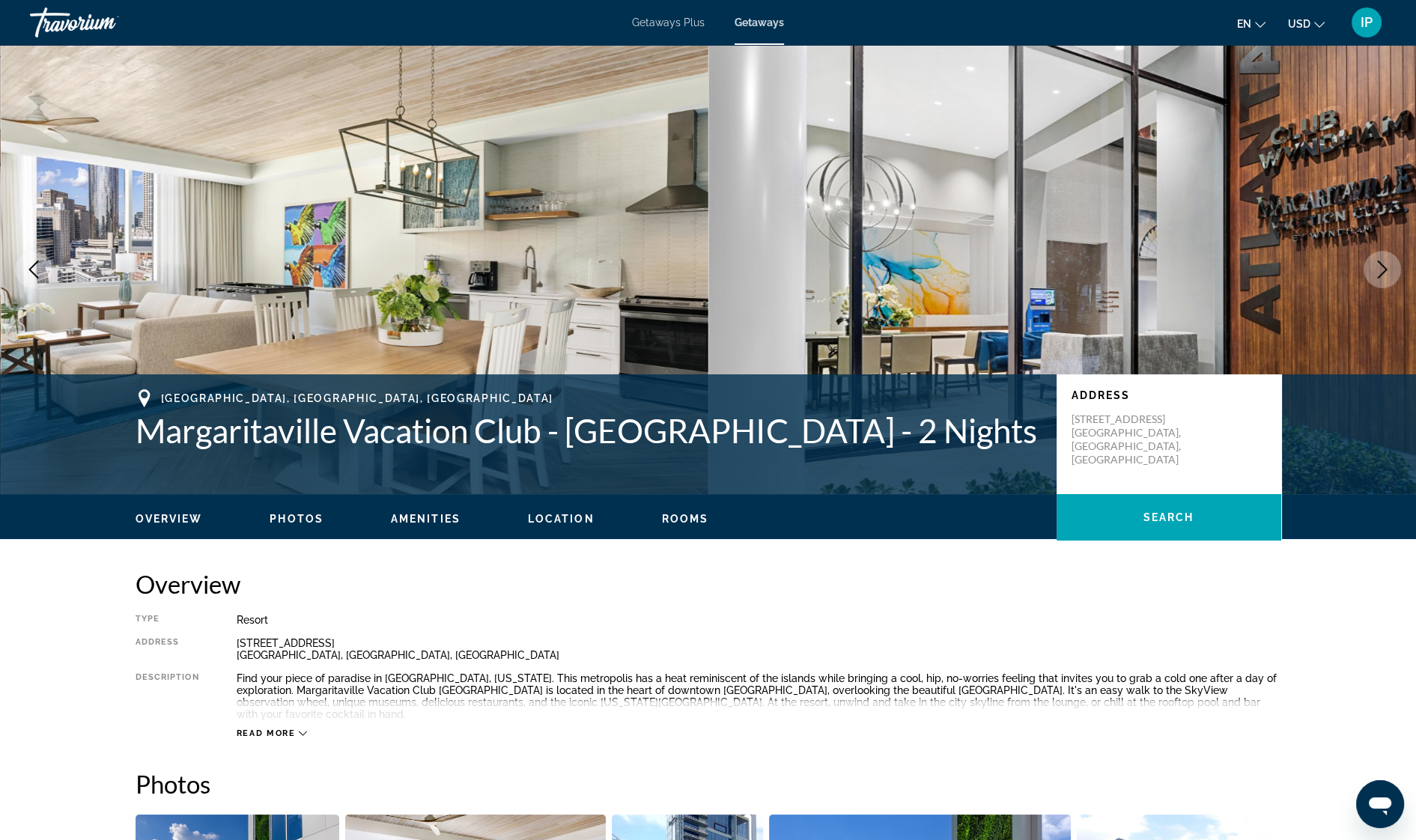
click at [1377, 266] on icon "Next image" at bounding box center [1383, 270] width 18 height 18
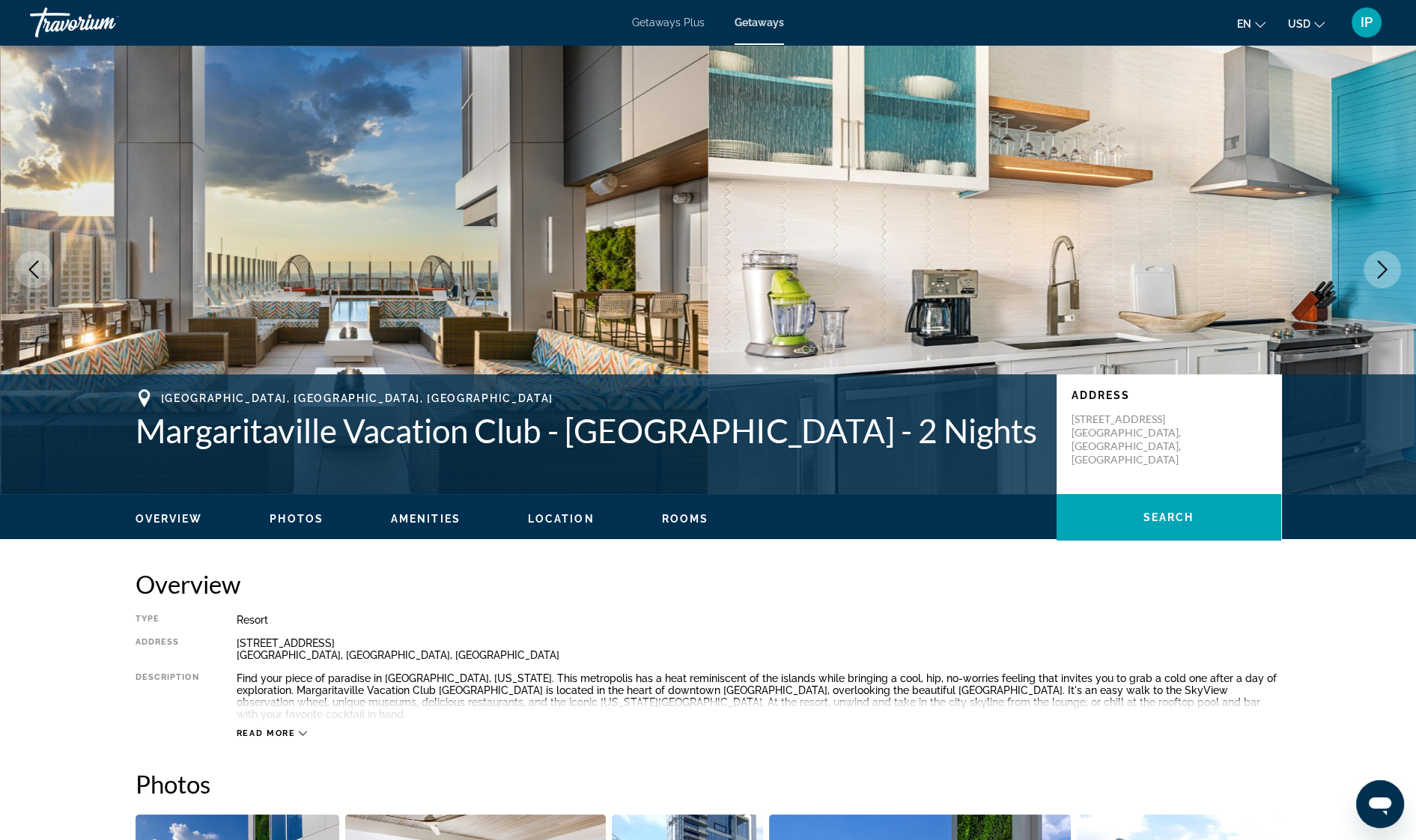
click at [1378, 254] on button "Next image" at bounding box center [1382, 269] width 37 height 37
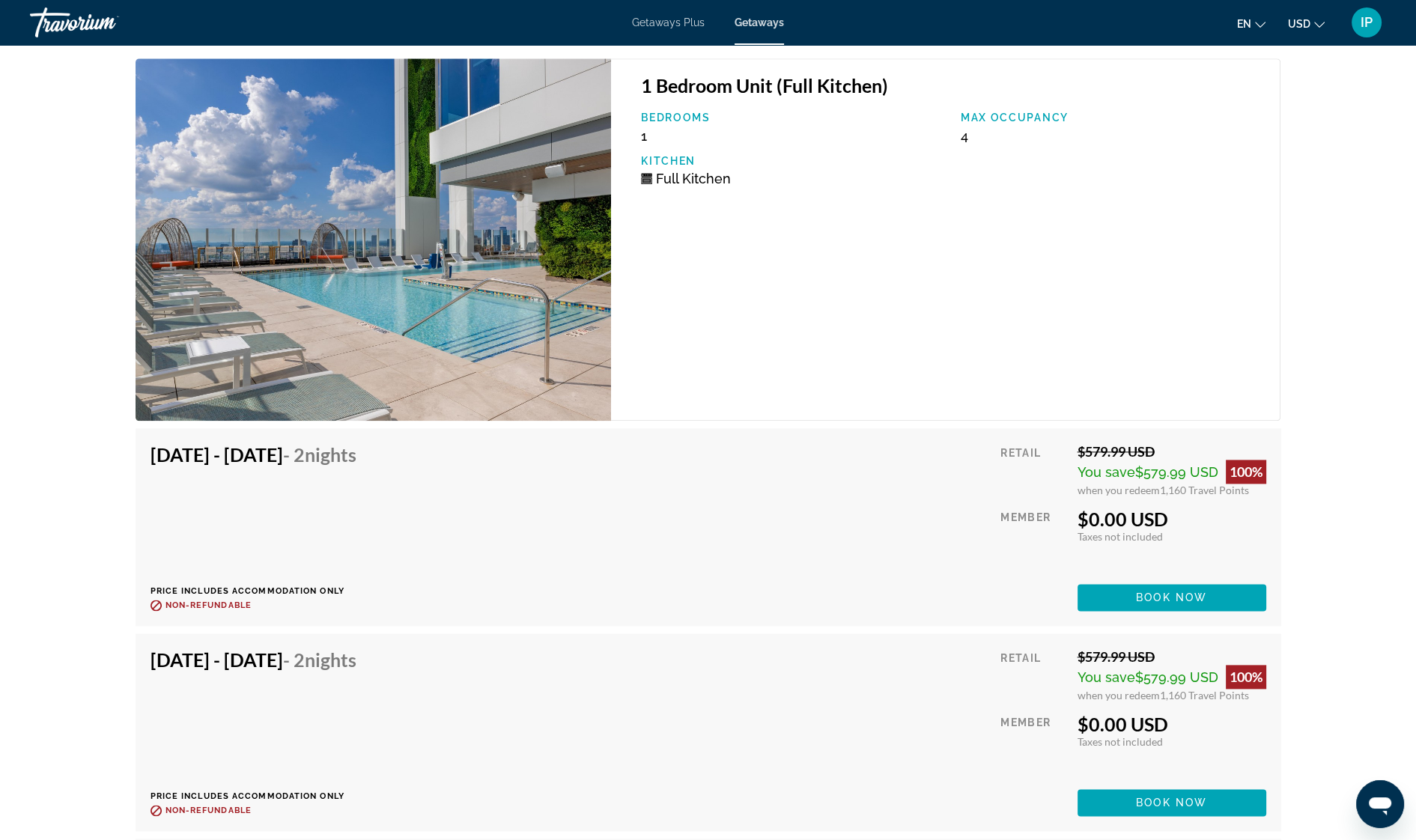
scroll to position [2766, 0]
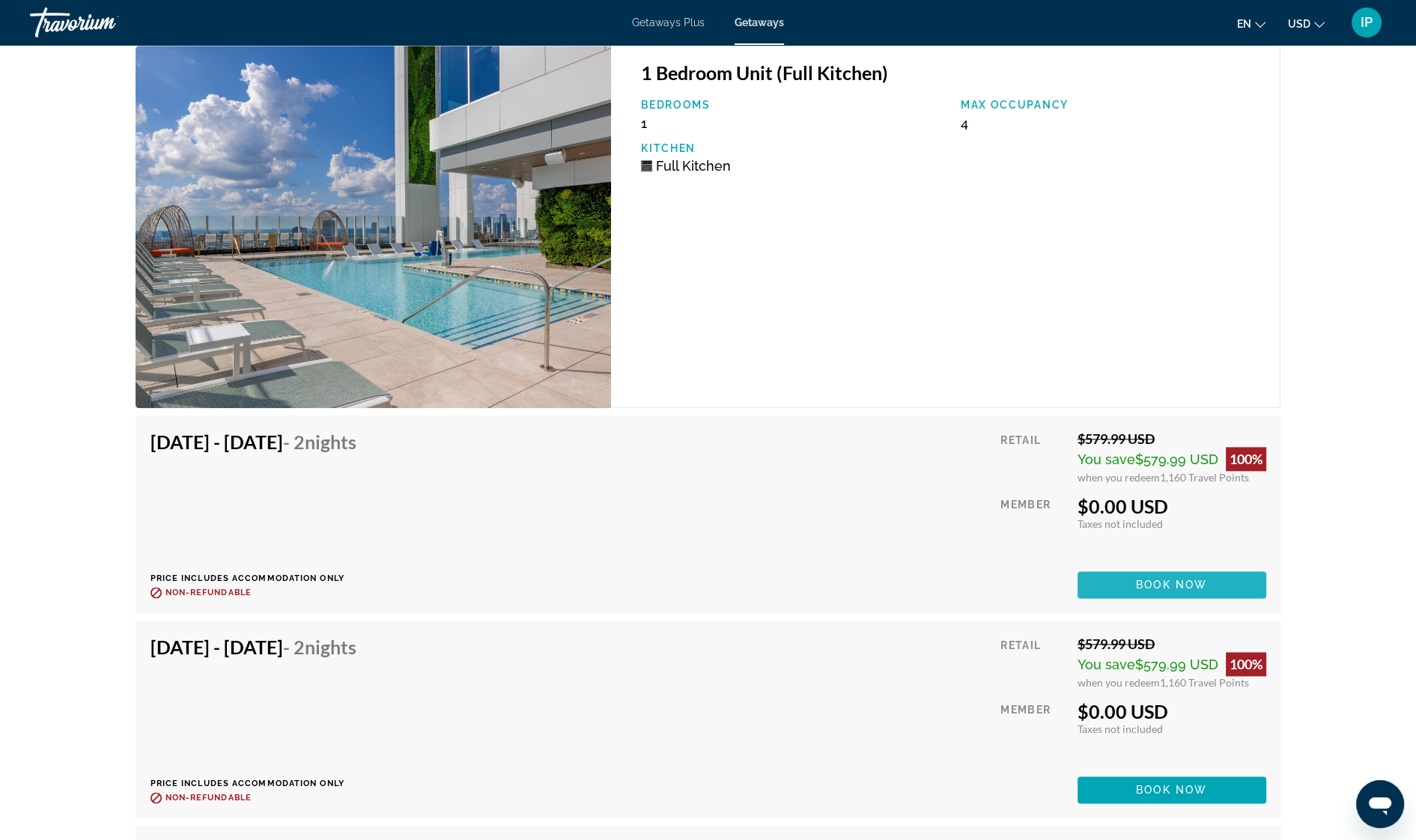
click at [1172, 578] on span "Book now" at bounding box center [1172, 585] width 71 height 12
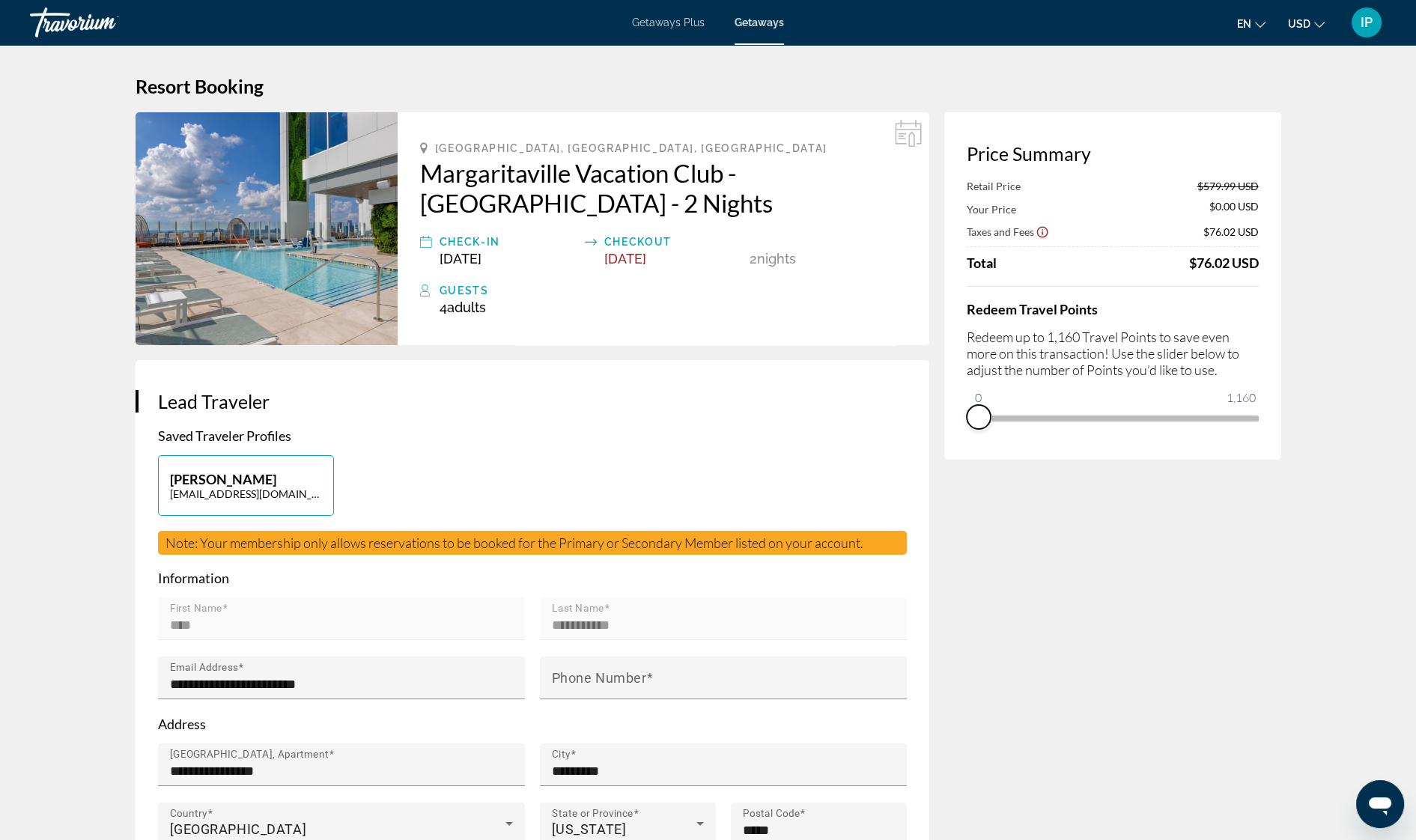
drag, startPoint x: 1249, startPoint y: 434, endPoint x: 924, endPoint y: 479, distance: 328.1
drag, startPoint x: 979, startPoint y: 400, endPoint x: 1278, endPoint y: 390, distance: 299.2
click at [1278, 390] on div "Price Summary Your Price $579.99 USD Taxes and Fees $122.42 USD Travel Points A…" at bounding box center [1113, 286] width 337 height 347
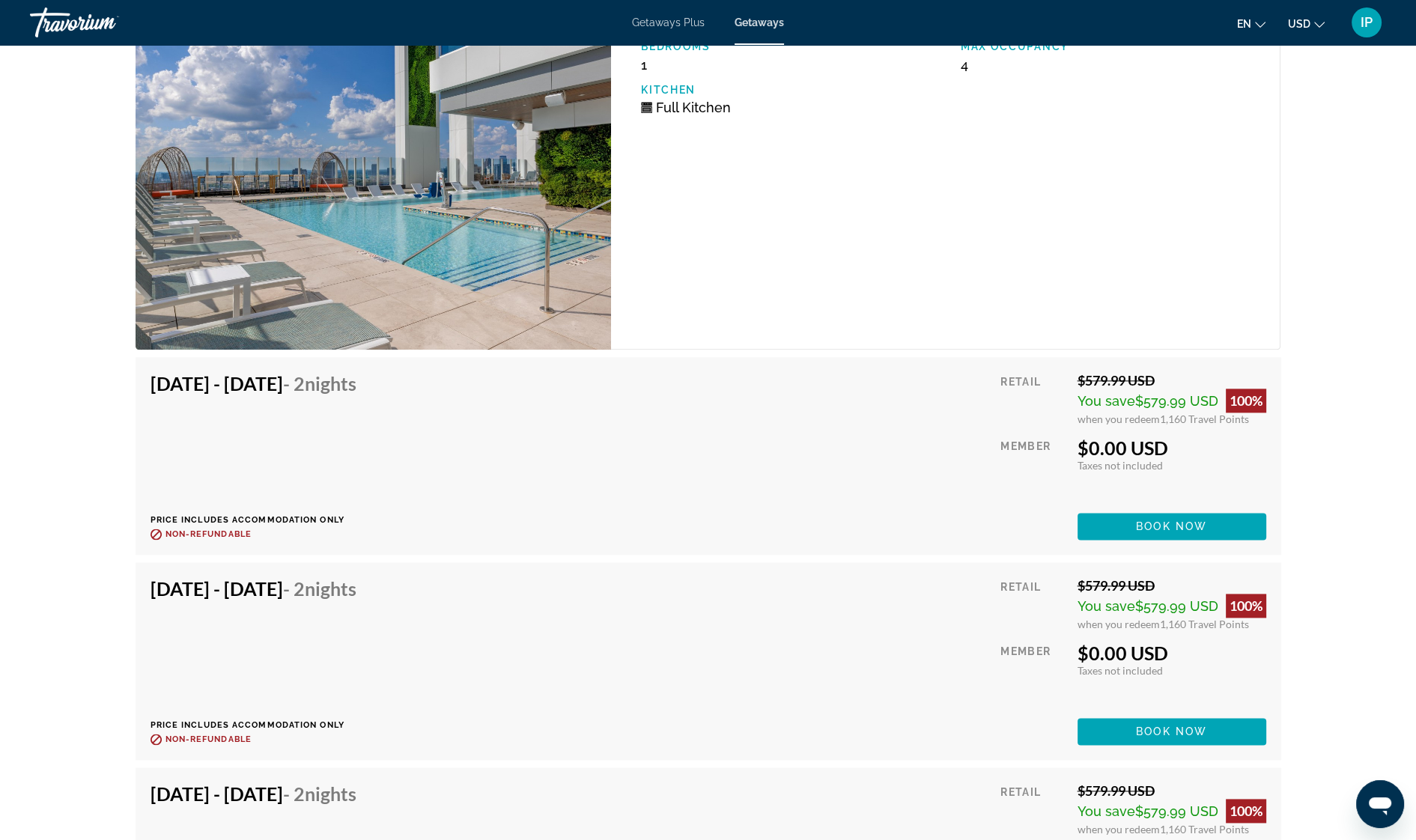
scroll to position [2881, 0]
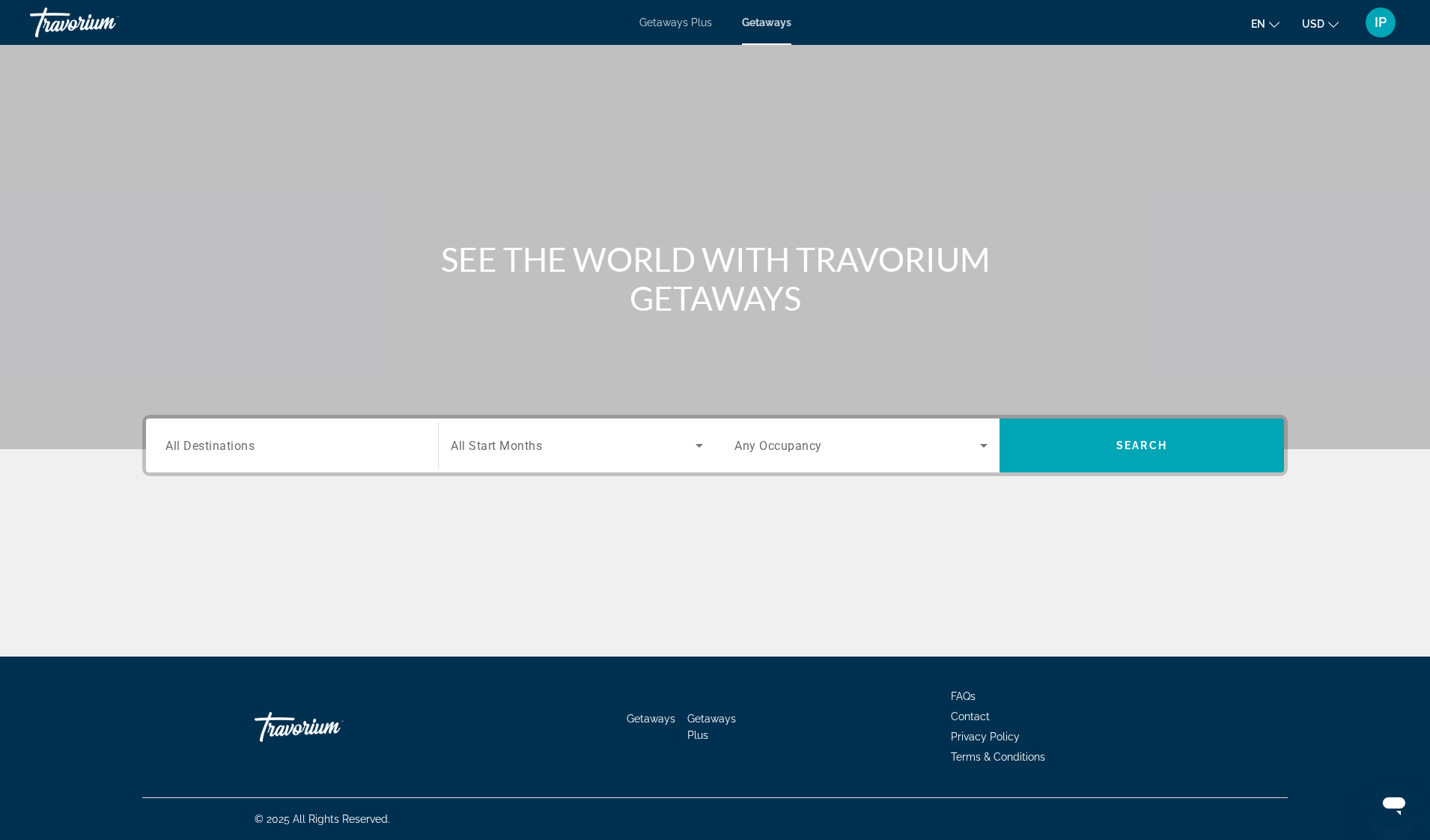
click at [228, 441] on span "All Destinations" at bounding box center [209, 445] width 89 height 14
click at [228, 441] on input "Destination All Destinations" at bounding box center [292, 447] width 253 height 18
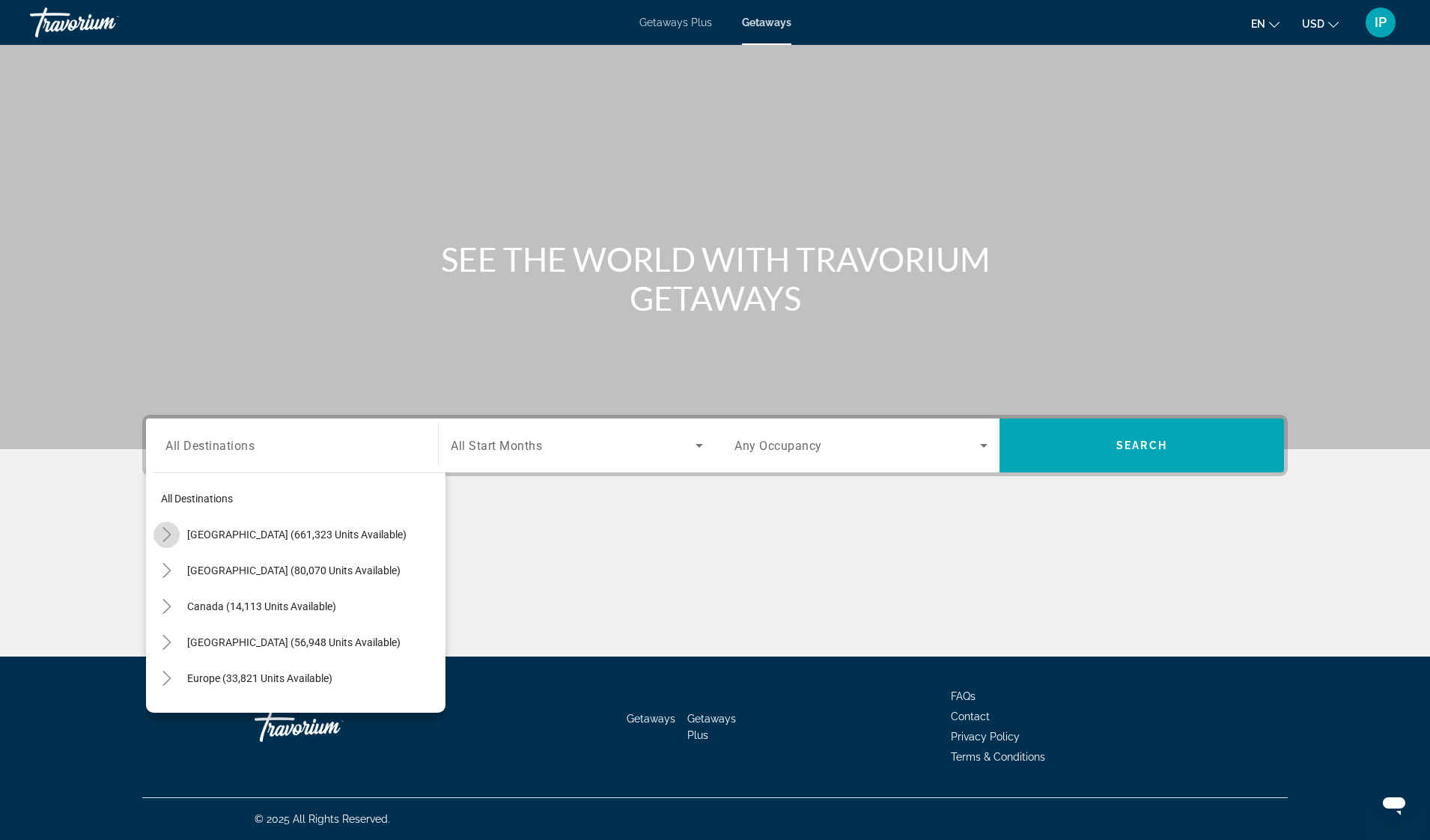
click at [165, 529] on icon "Toggle United States (661,323 units available)" at bounding box center [166, 534] width 8 height 15
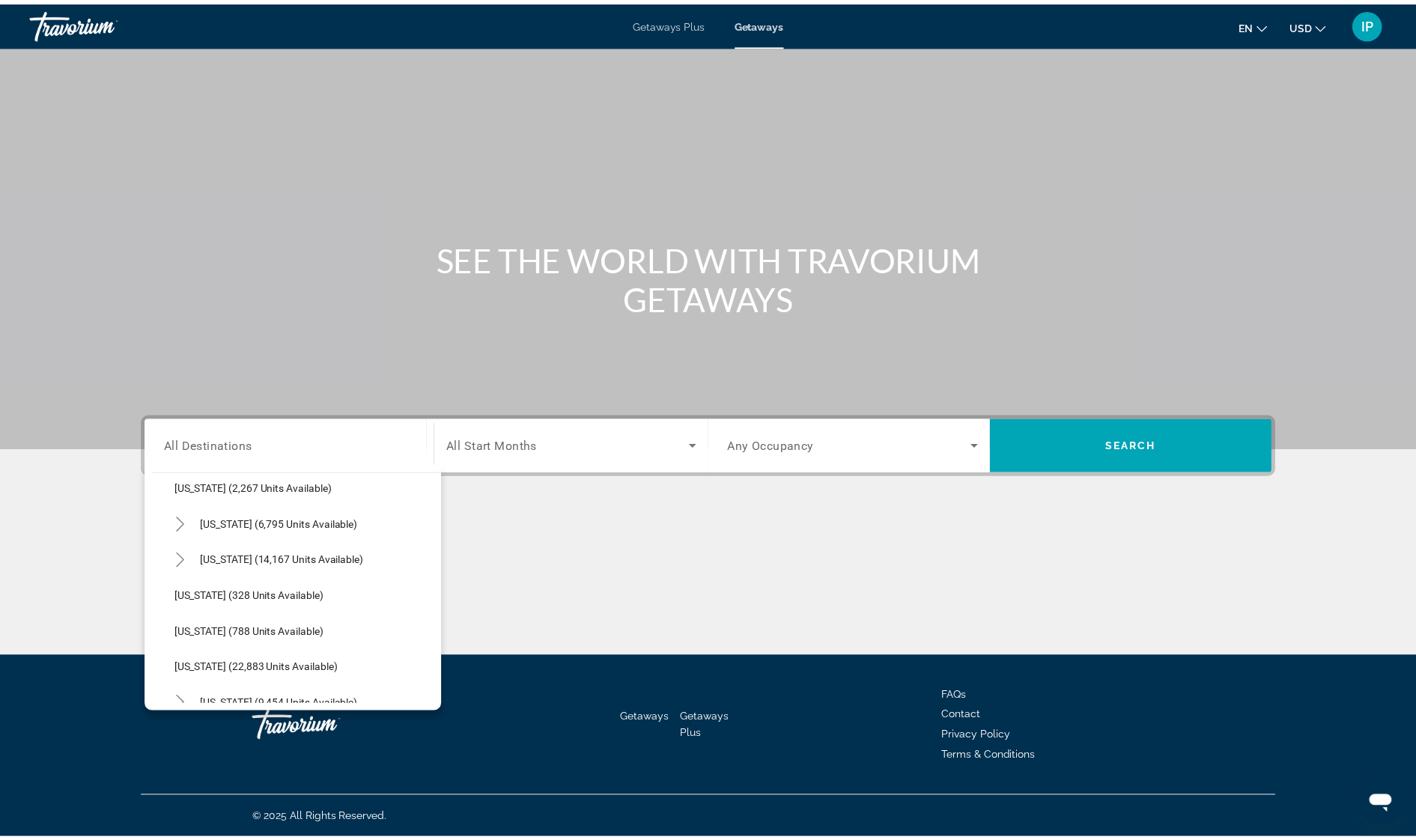
scroll to position [1041, 0]
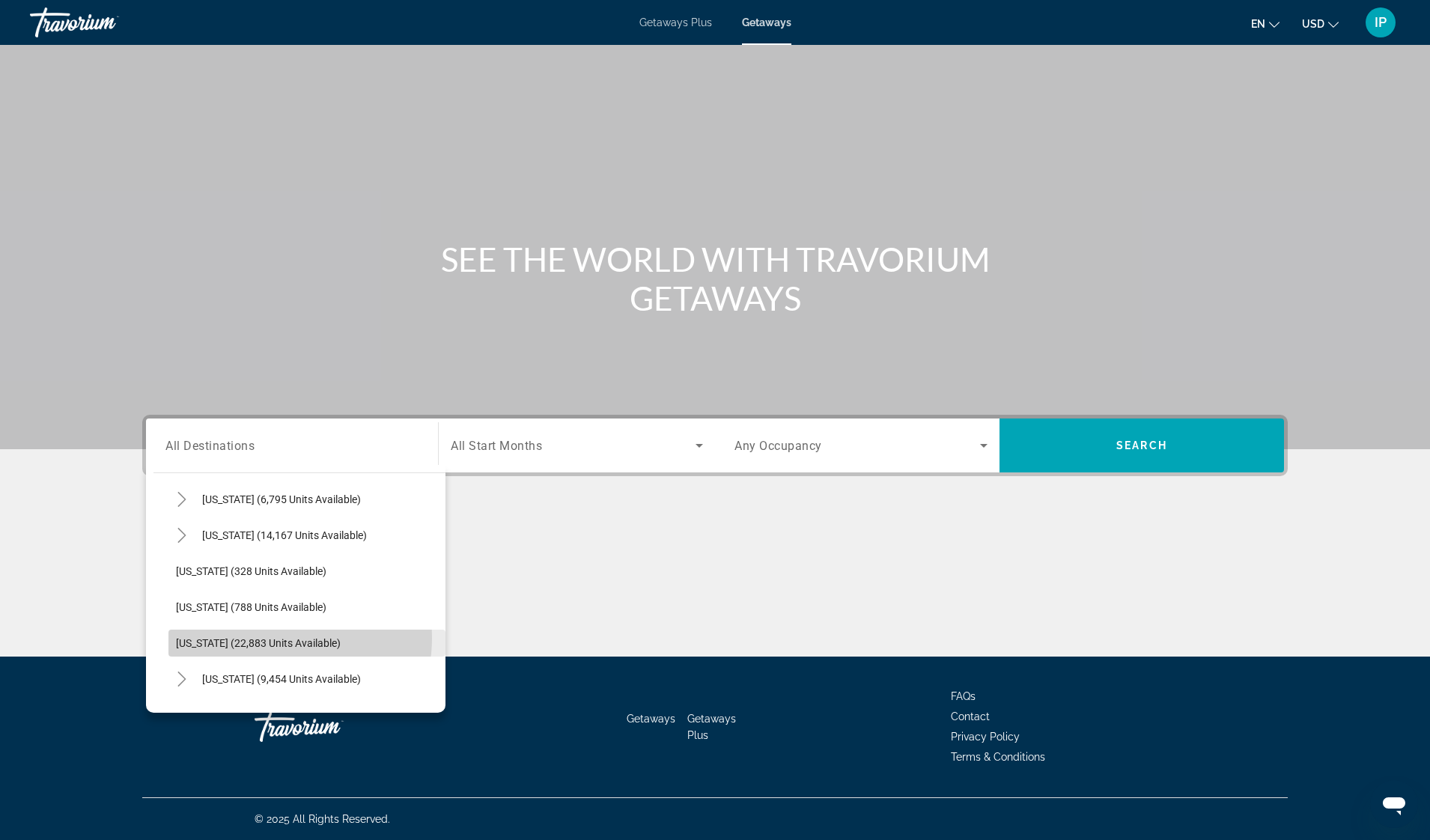
click at [269, 637] on span "[US_STATE] (22,883 units available)" at bounding box center [258, 643] width 165 height 12
type input "**********"
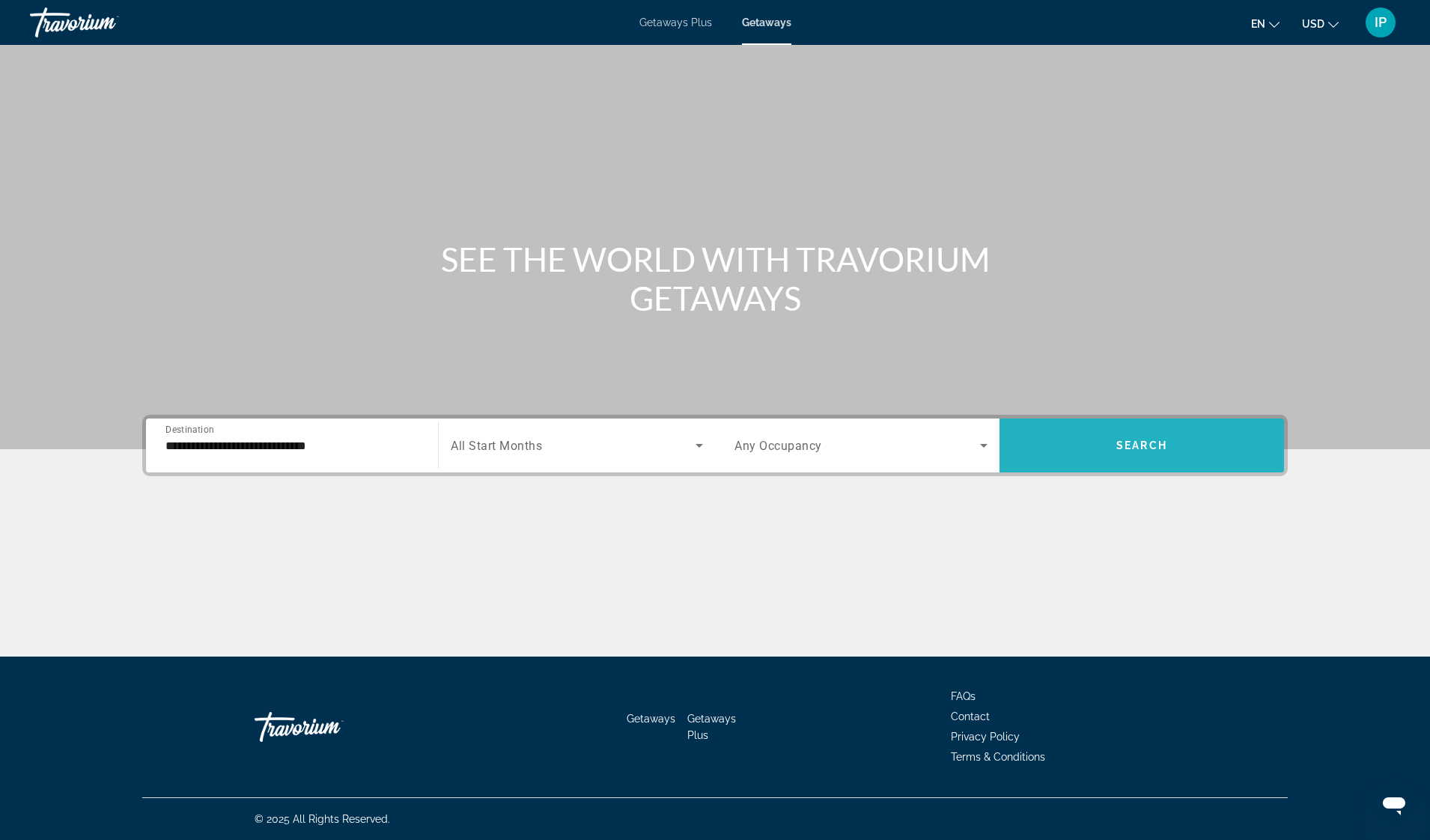
click at [1133, 439] on span "Search" at bounding box center [1141, 445] width 51 height 12
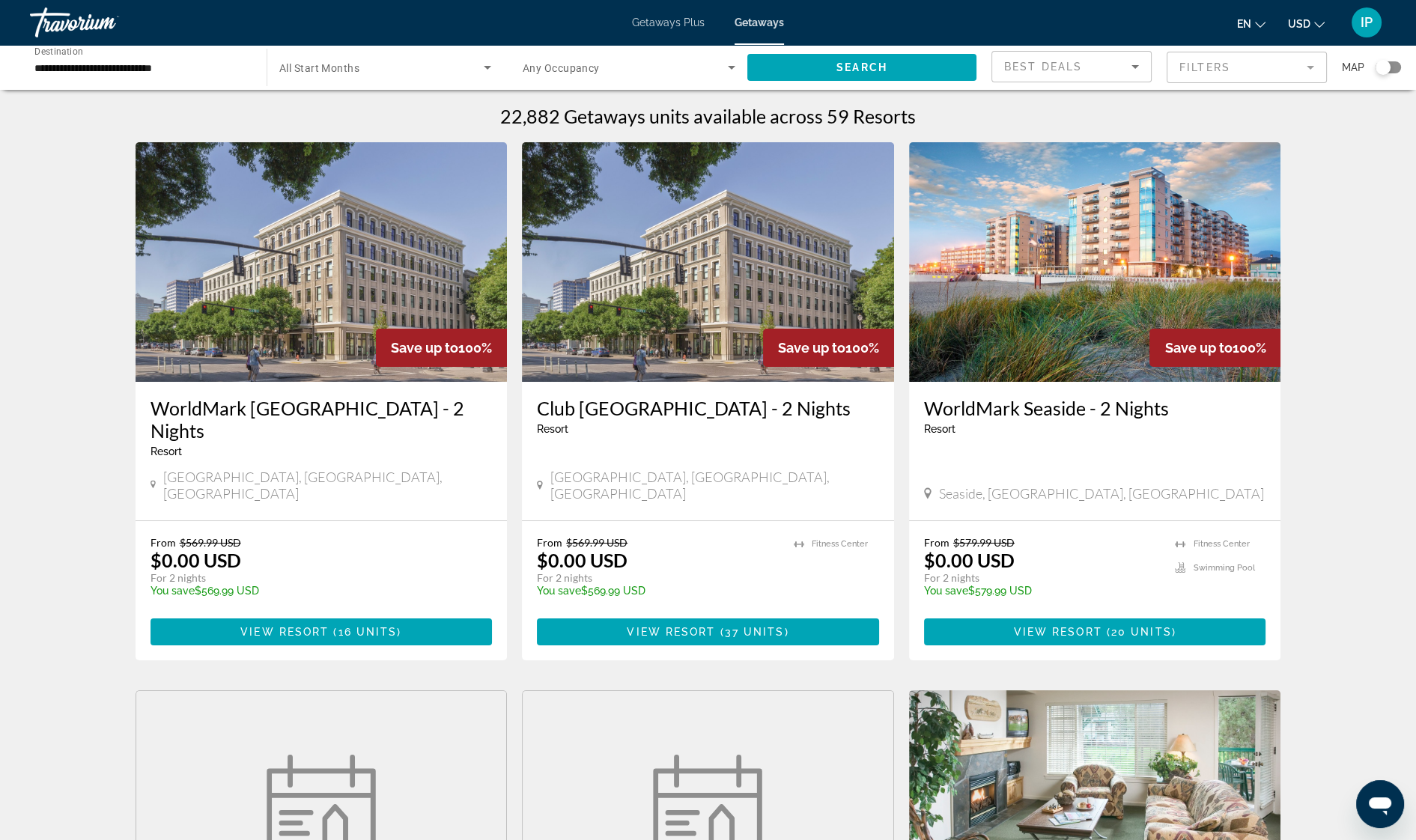
click at [1044, 212] on img "Main content" at bounding box center [1094, 262] width 372 height 240
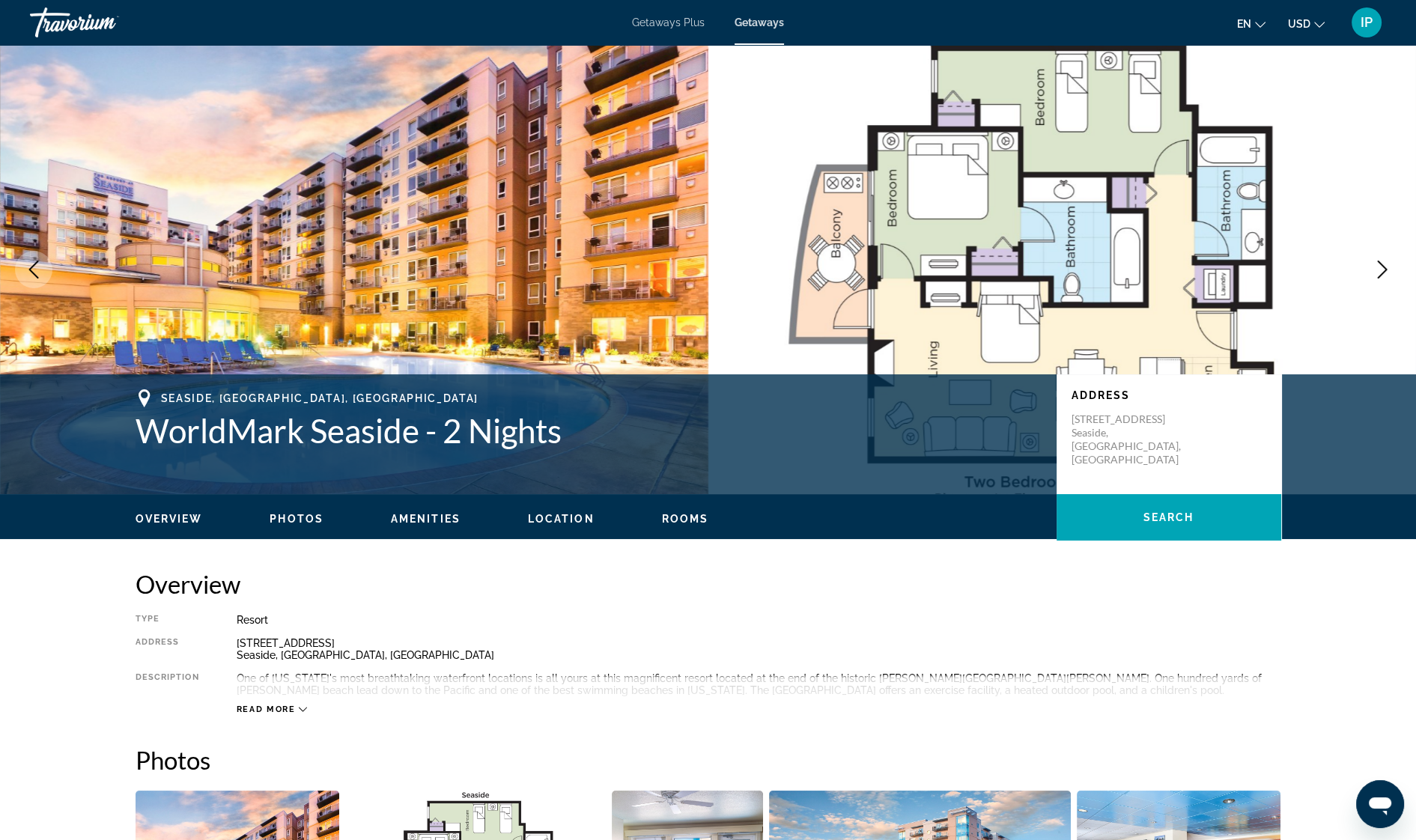
click at [1382, 269] on icon "Next image" at bounding box center [1383, 270] width 18 height 18
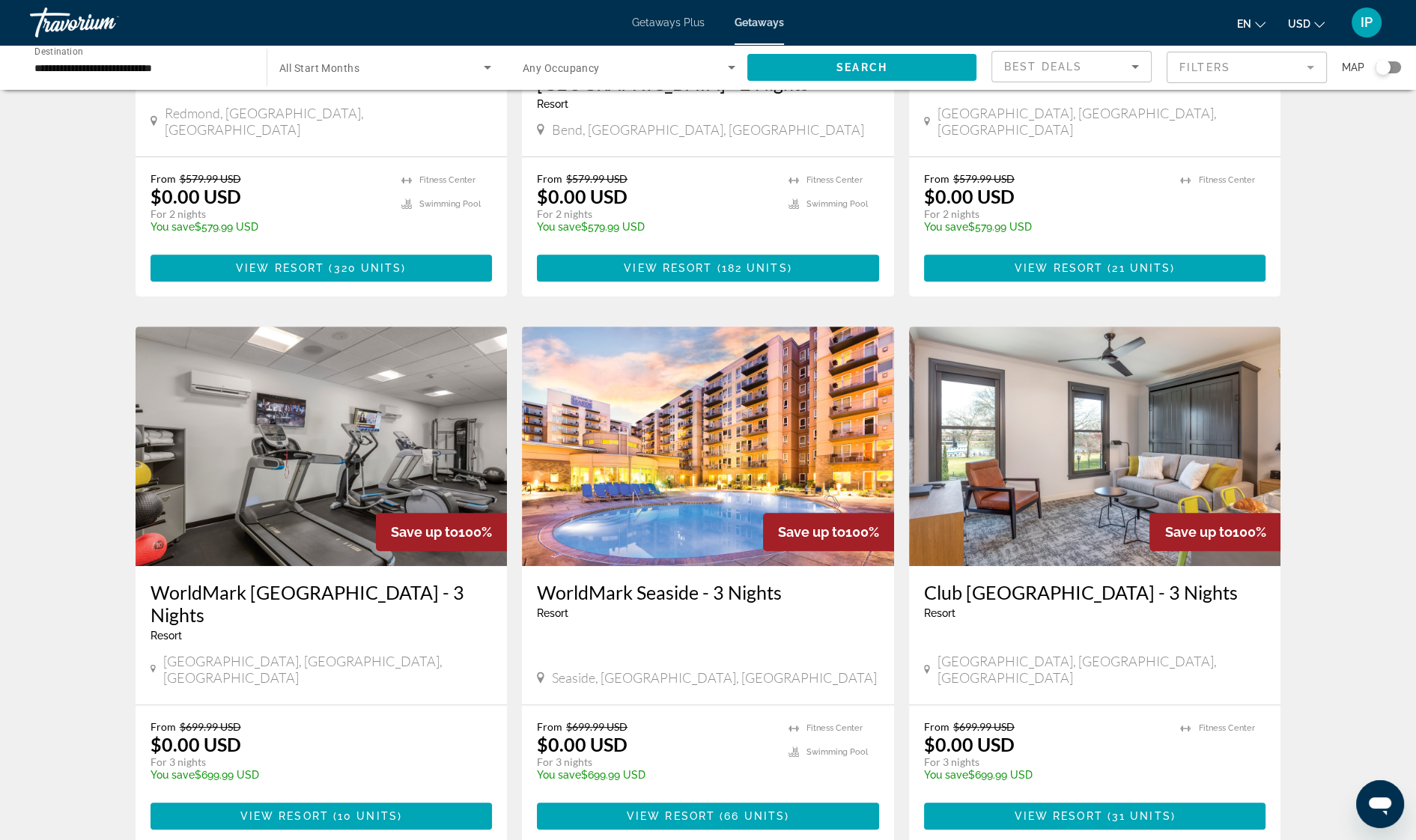
scroll to position [914, 0]
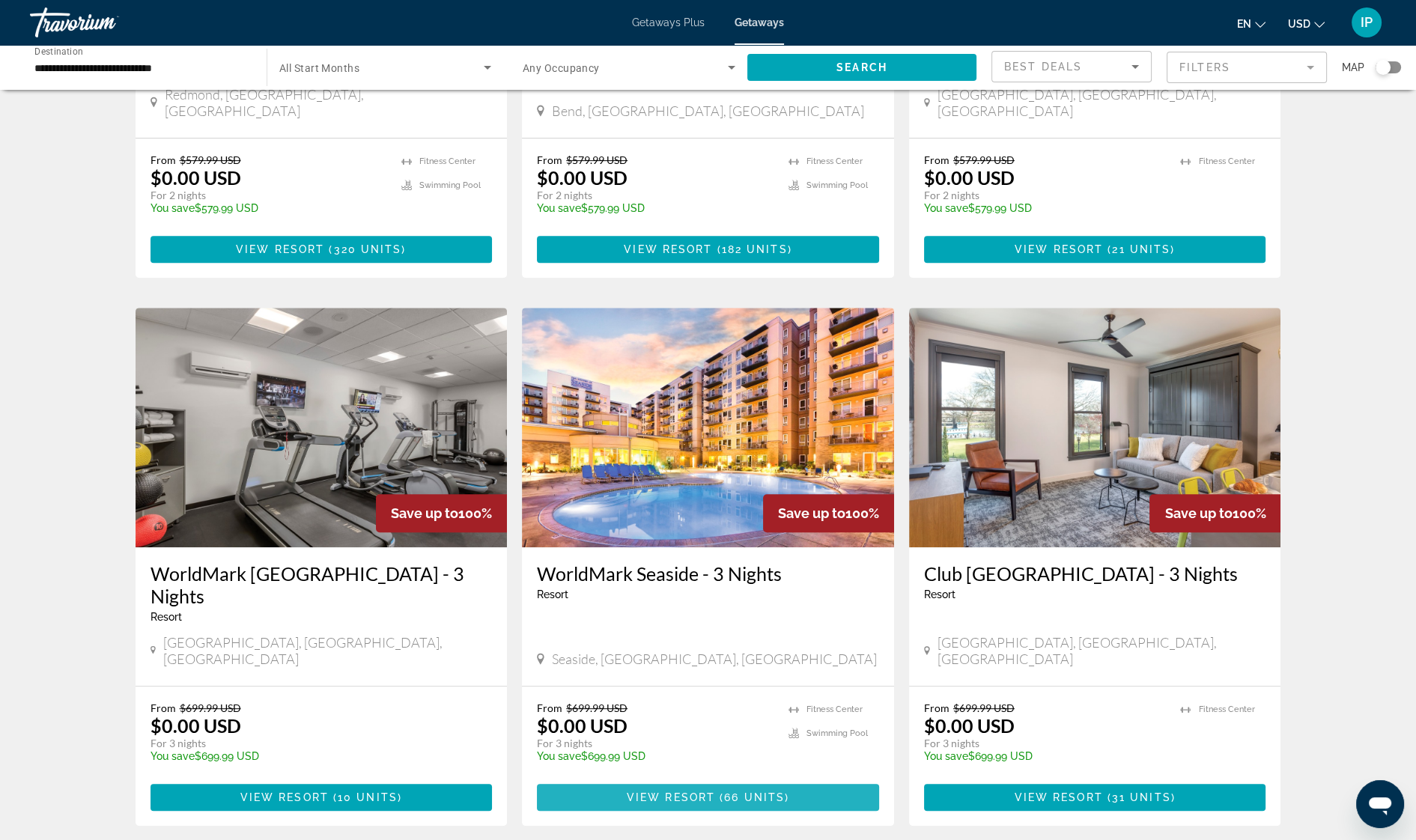
click at [727, 791] on span "66 units" at bounding box center [755, 797] width 61 height 12
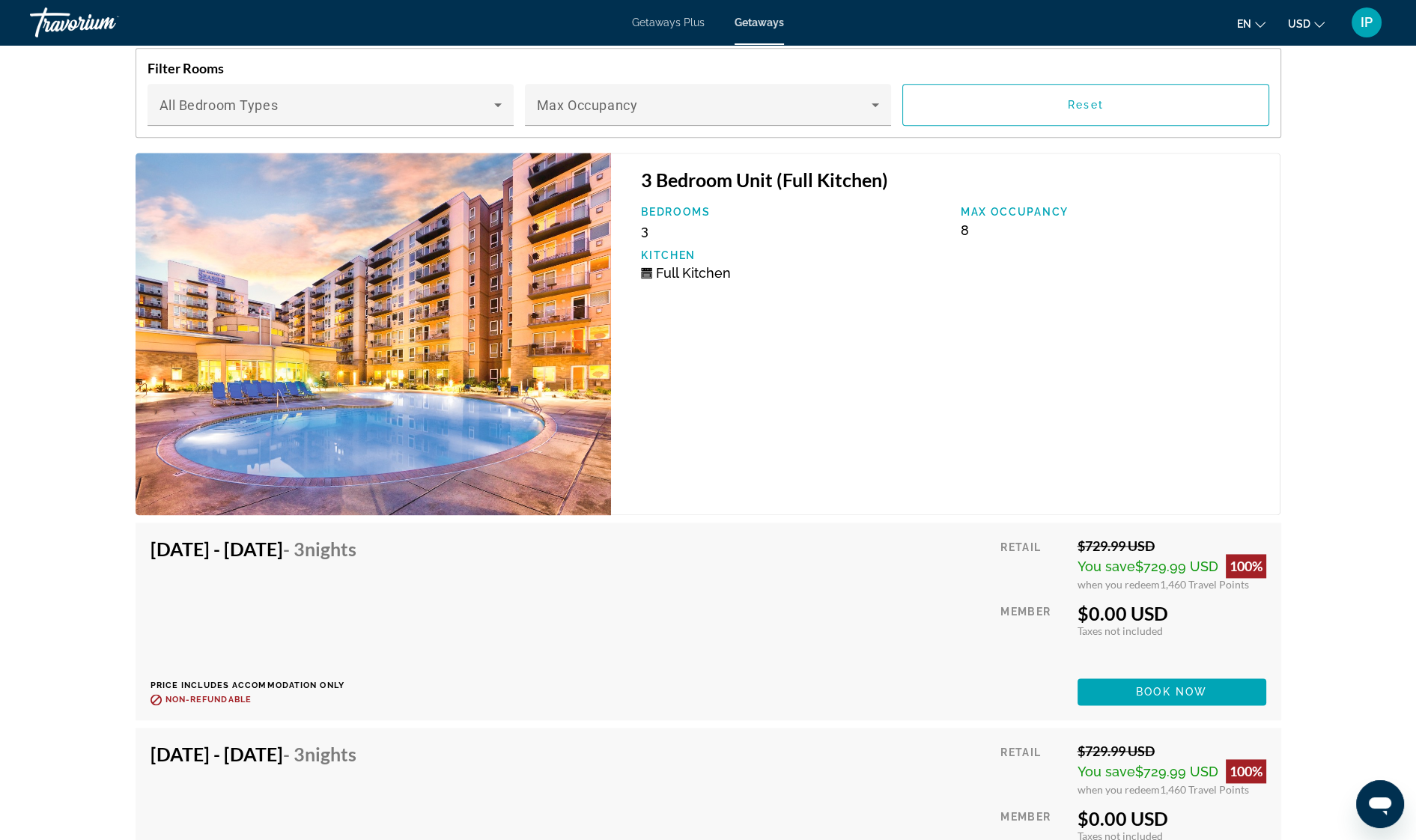
scroll to position [2985, 0]
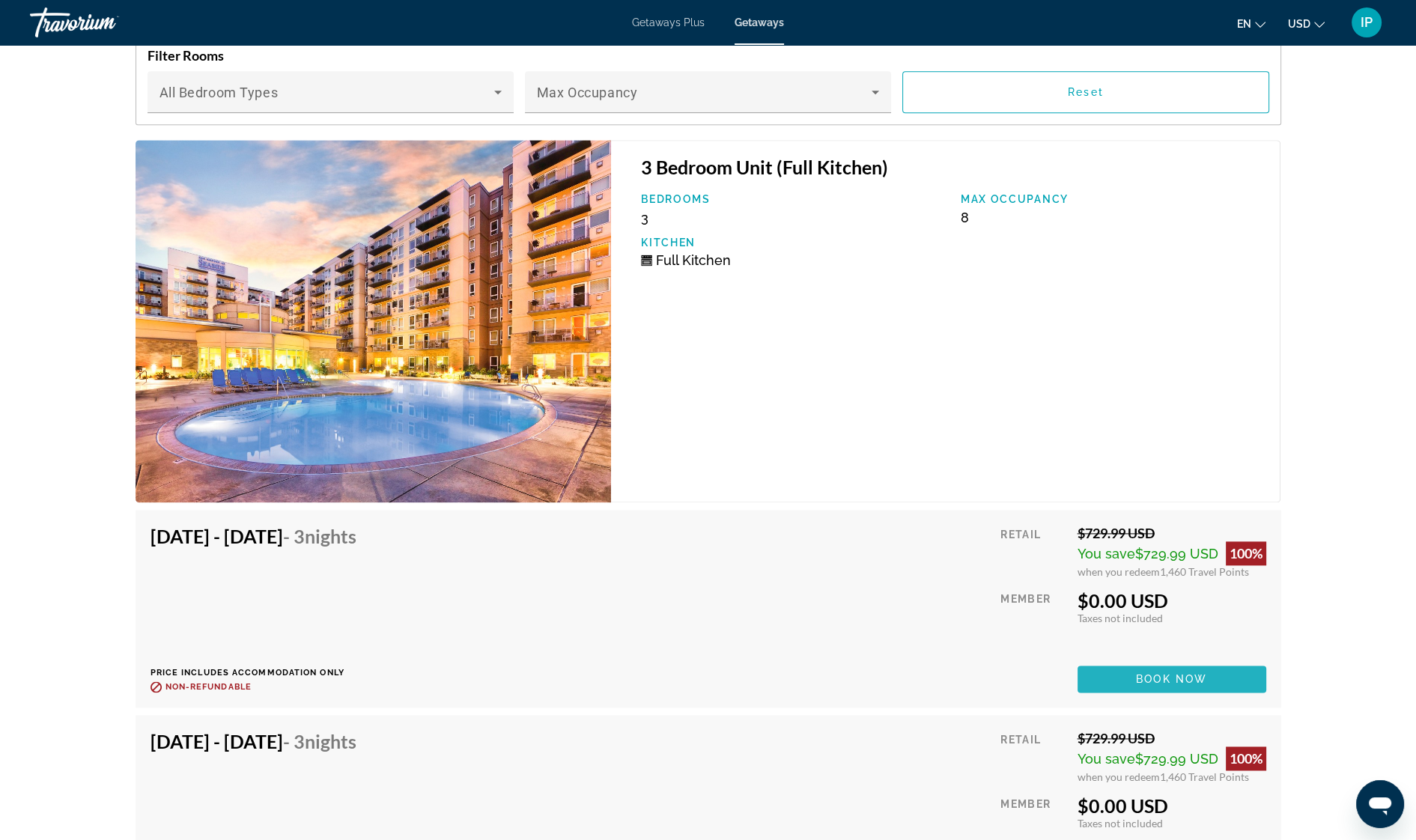
click at [1182, 666] on span "Main content" at bounding box center [1172, 679] width 189 height 36
